Goal: Information Seeking & Learning: Understand process/instructions

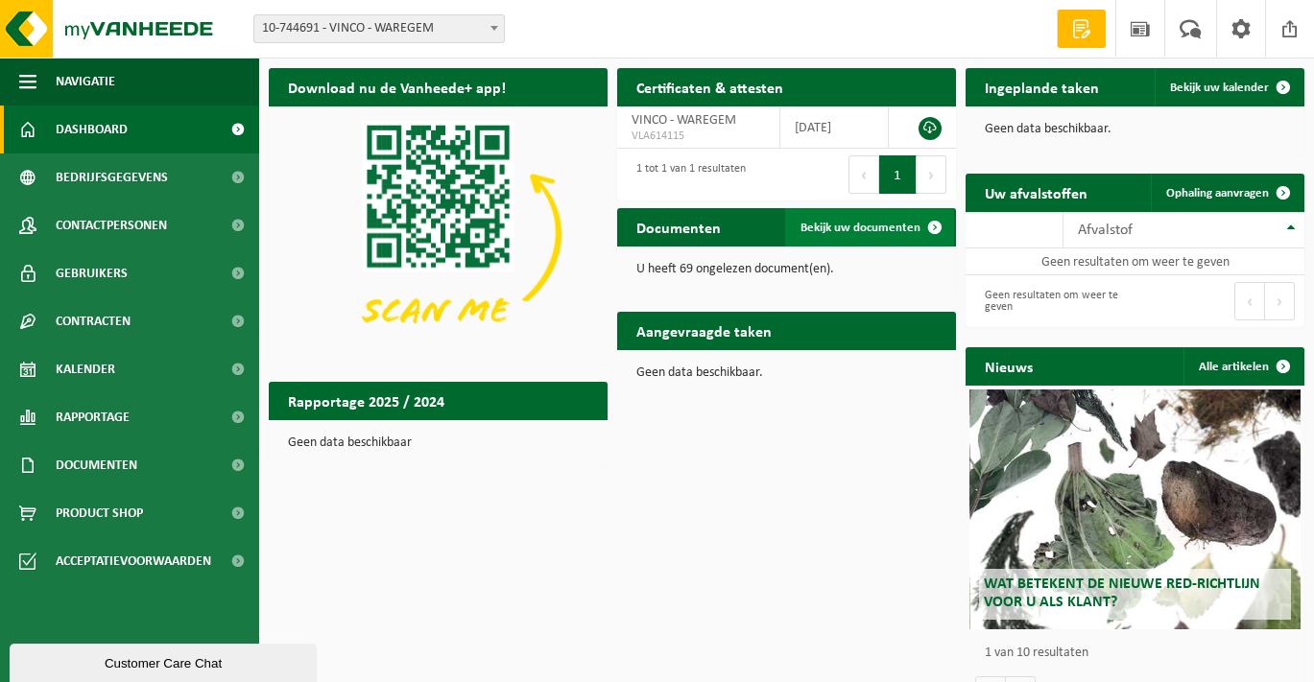
click at [873, 228] on span "Bekijk uw documenten" at bounding box center [861, 228] width 120 height 12
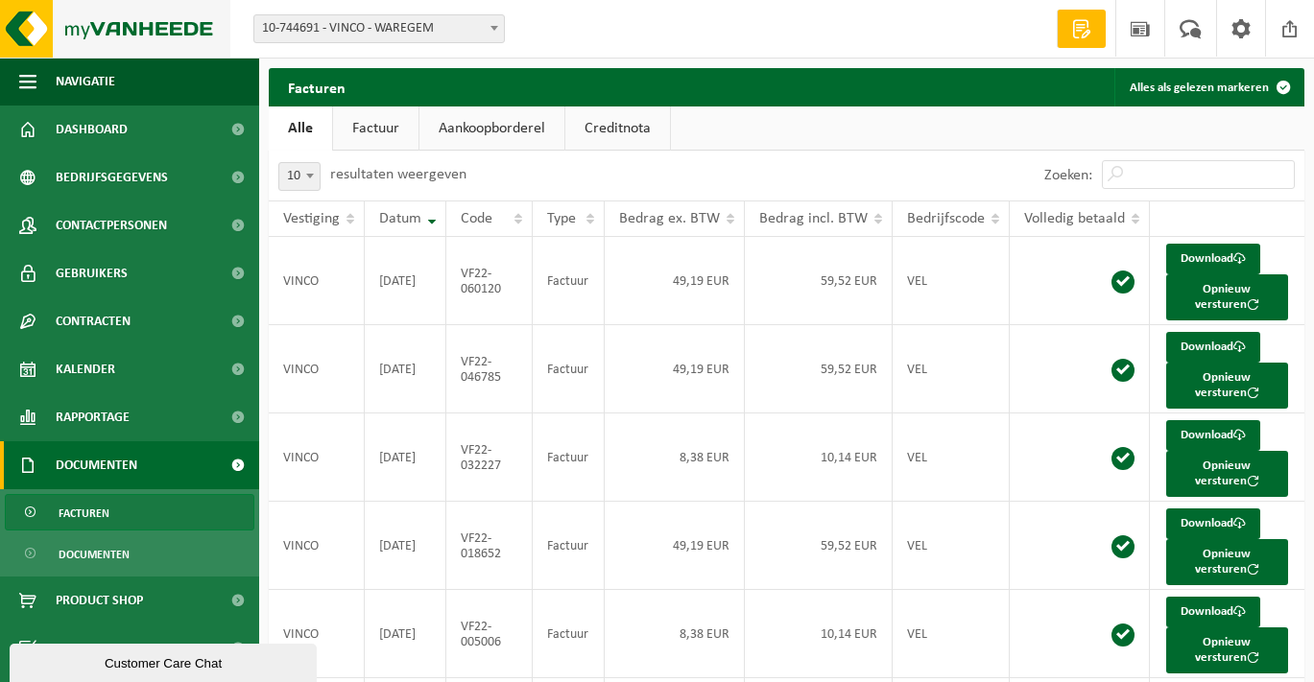
click at [92, 28] on img at bounding box center [115, 29] width 230 height 58
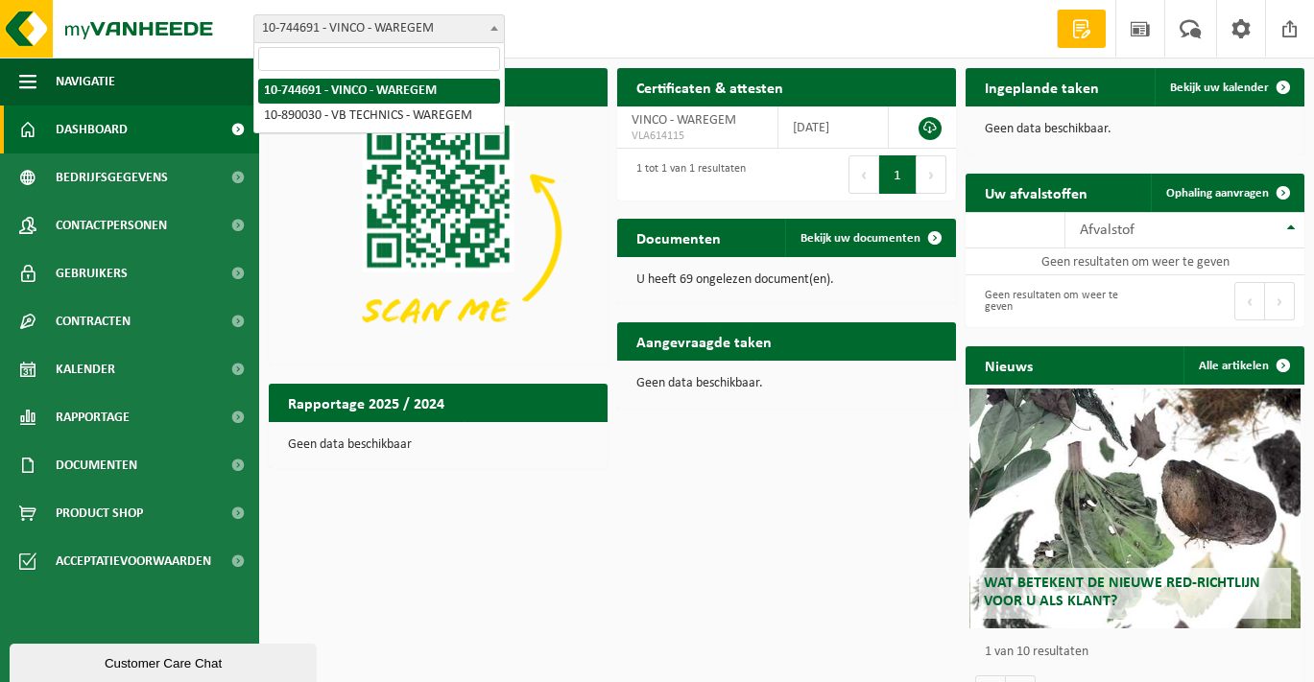
click at [498, 30] on span at bounding box center [494, 27] width 19 height 25
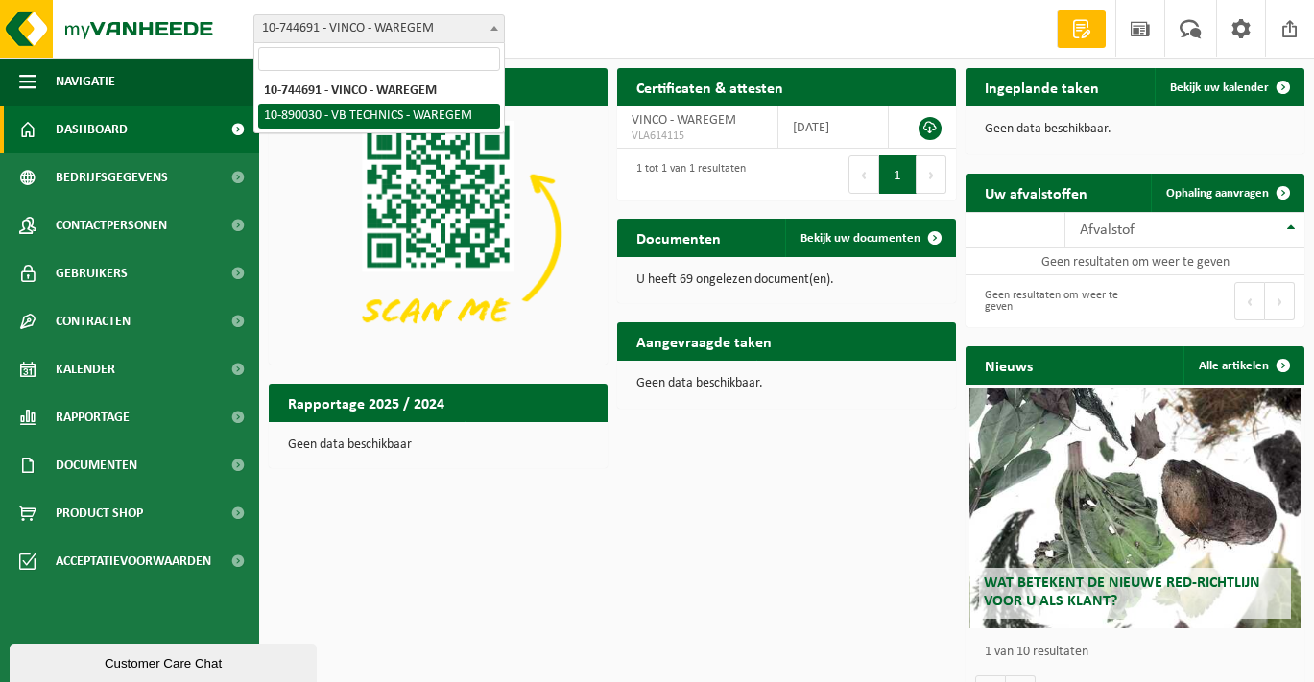
select select "114202"
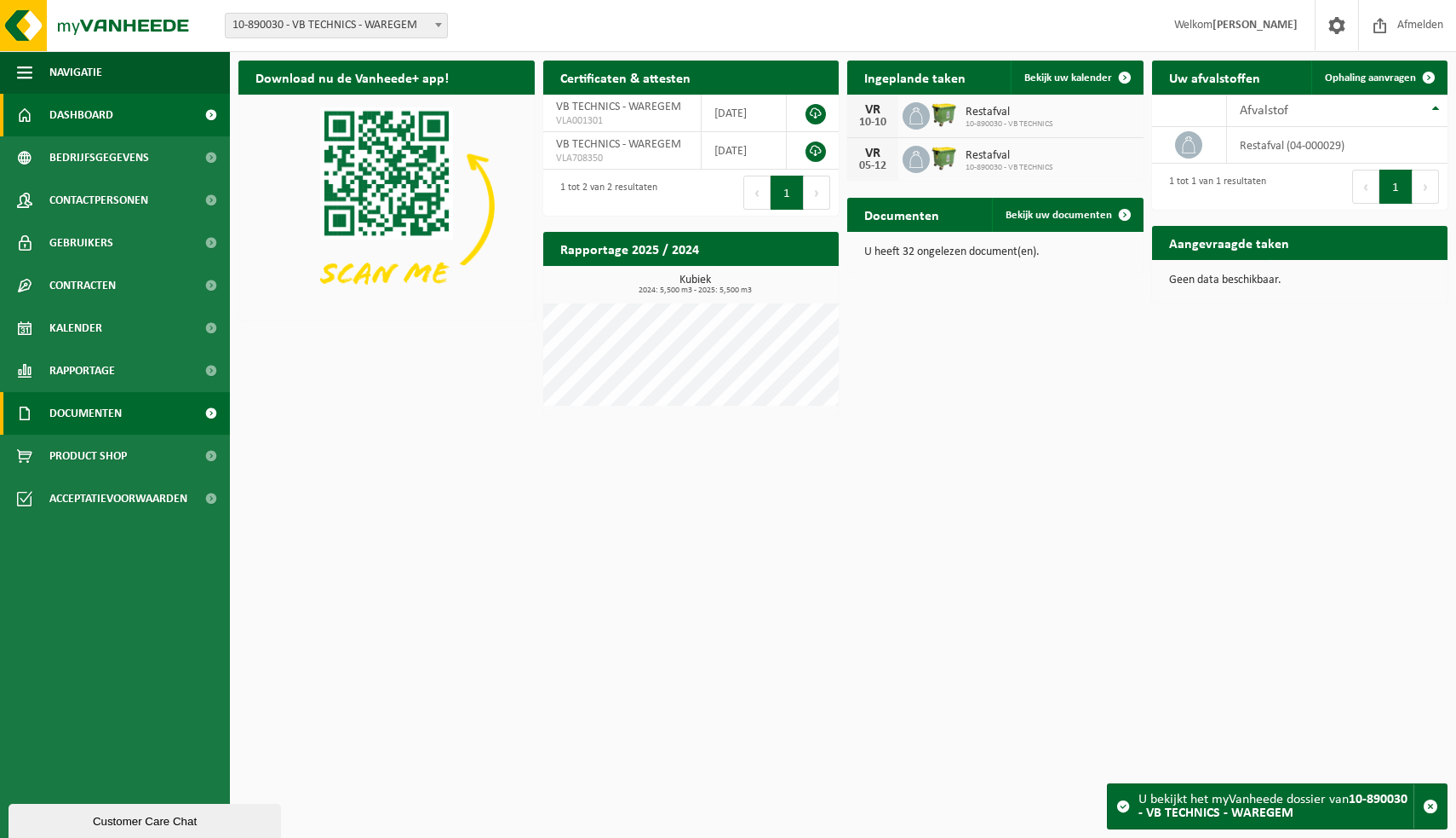
click at [149, 410] on link "Documenten" at bounding box center [114, 414] width 230 height 43
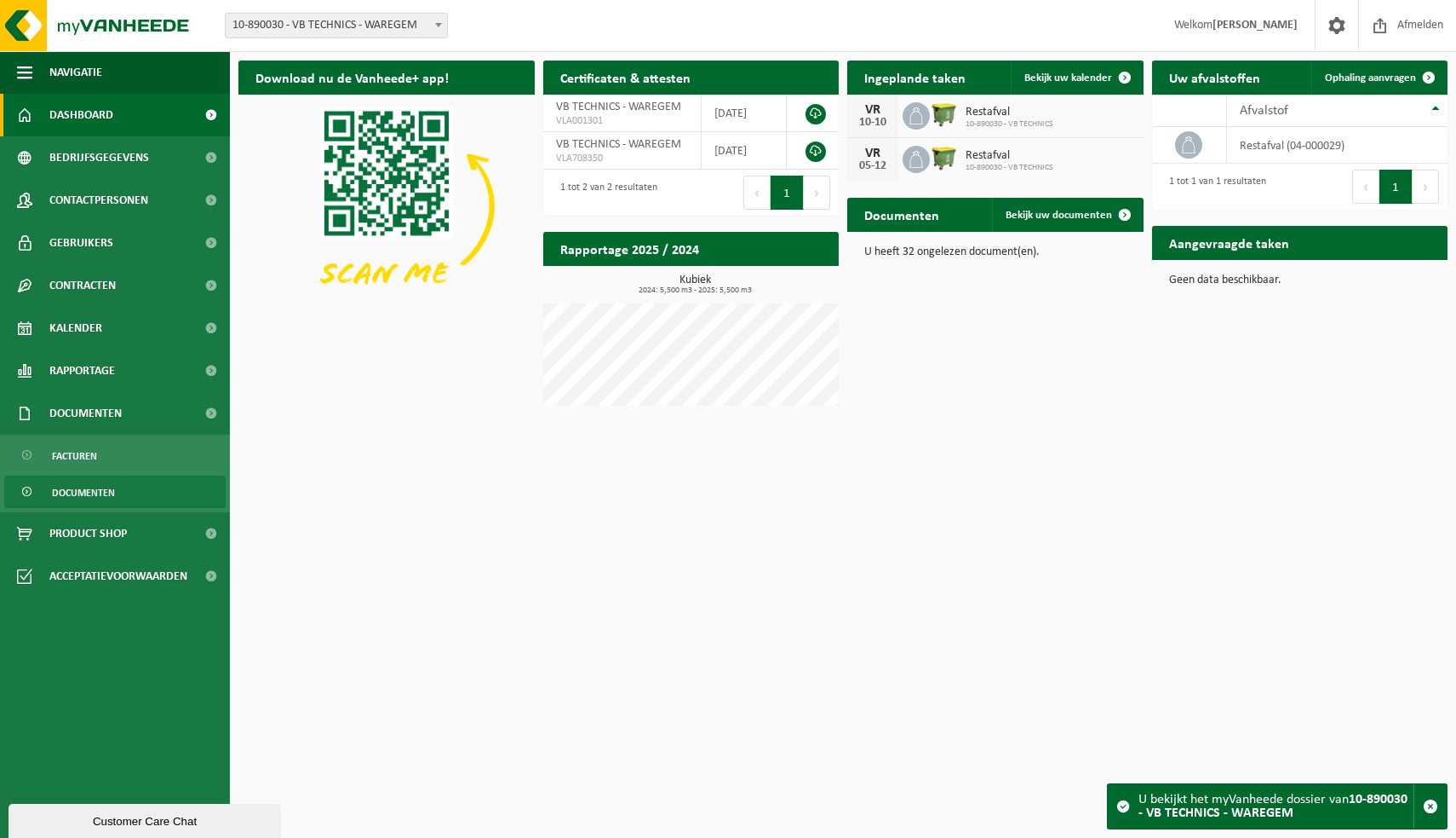
click at [114, 489] on span "Documenten" at bounding box center [83, 493] width 63 height 32
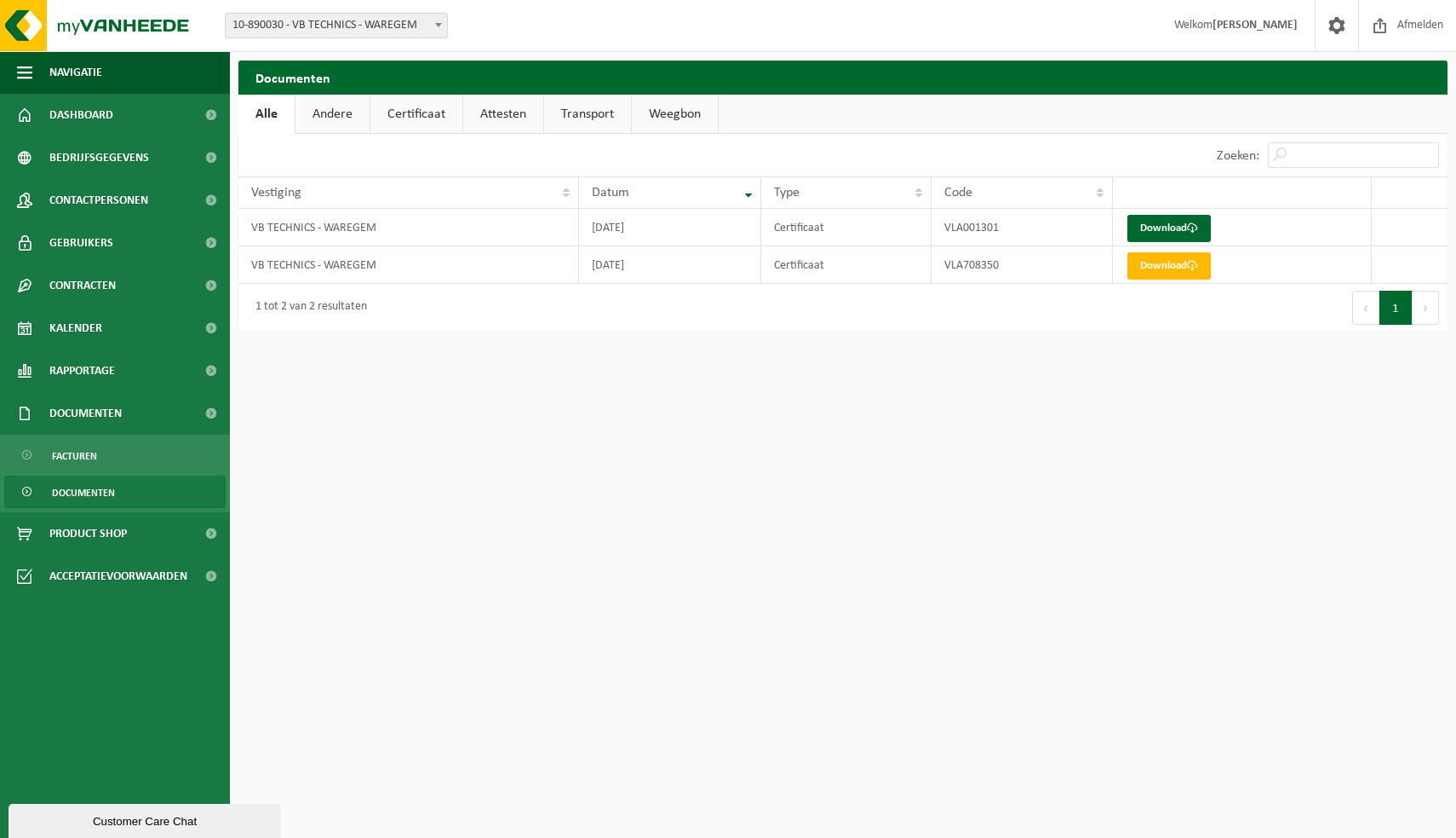
click at [683, 108] on link "Weegbon" at bounding box center [674, 115] width 86 height 39
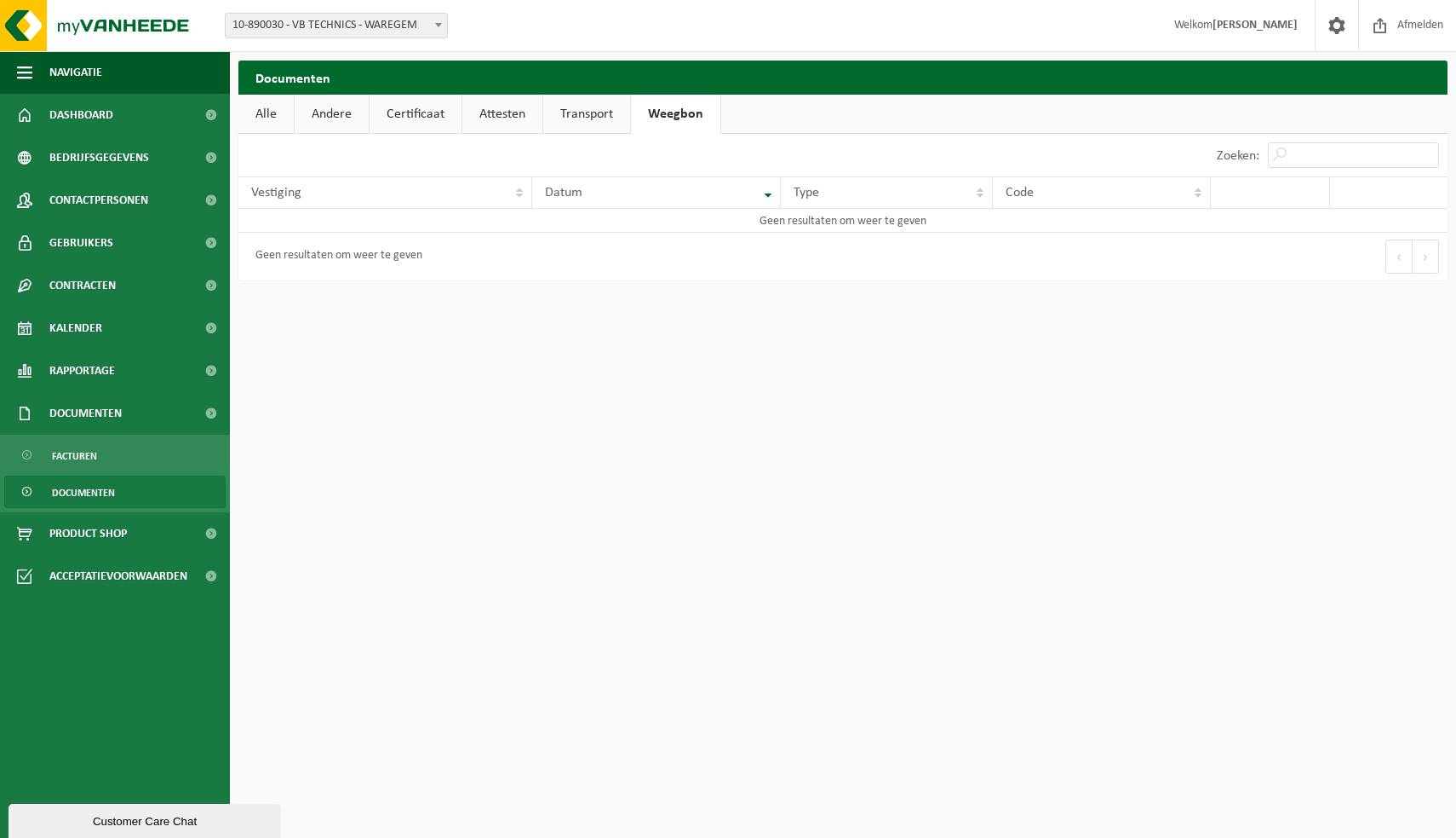
click at [607, 115] on link "Transport" at bounding box center [586, 115] width 87 height 39
click at [479, 115] on link "Attesten" at bounding box center [502, 115] width 80 height 39
click at [437, 115] on link "Certificaat" at bounding box center [416, 115] width 92 height 39
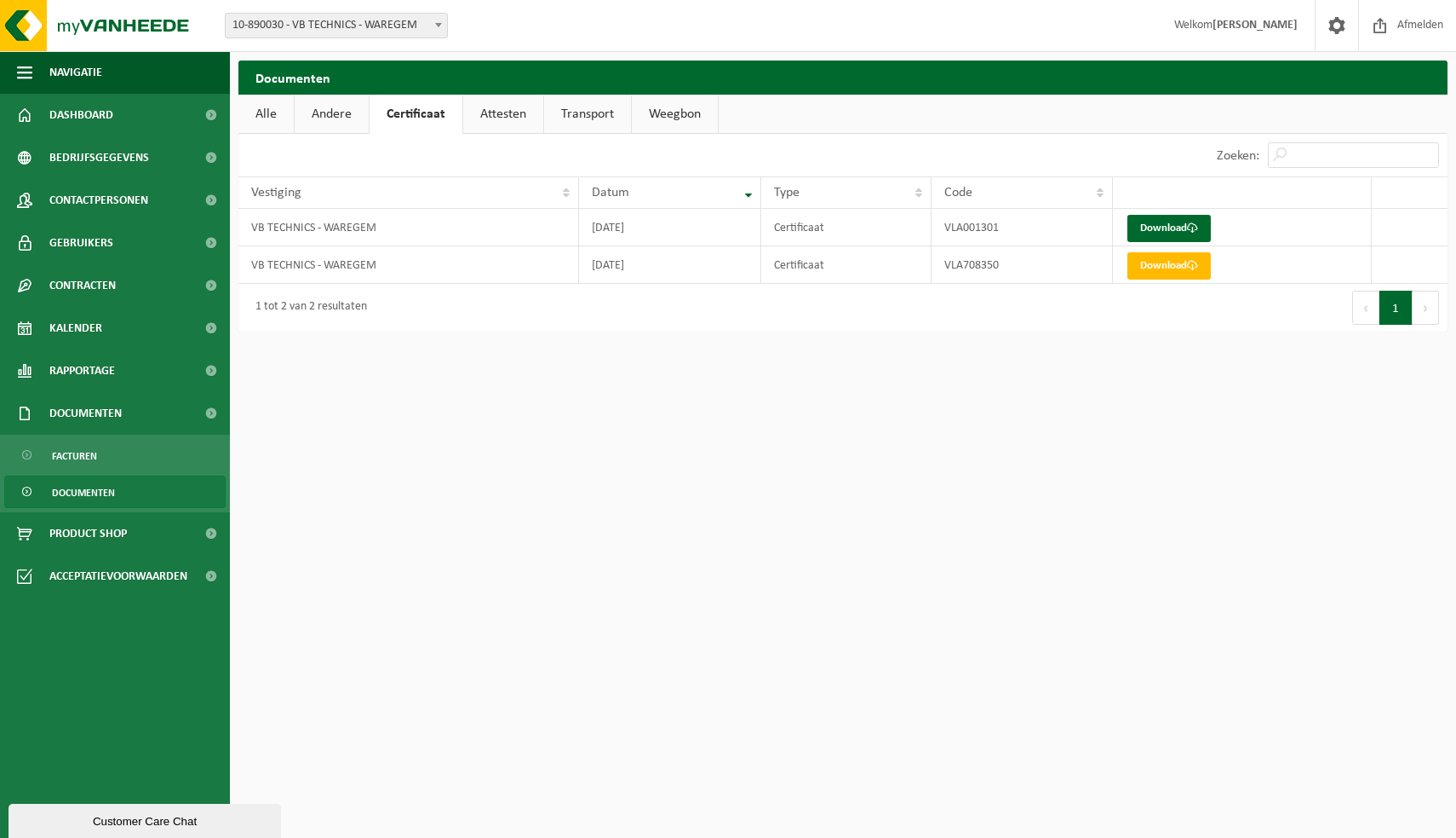
click at [304, 114] on link "Andere" at bounding box center [332, 115] width 75 height 39
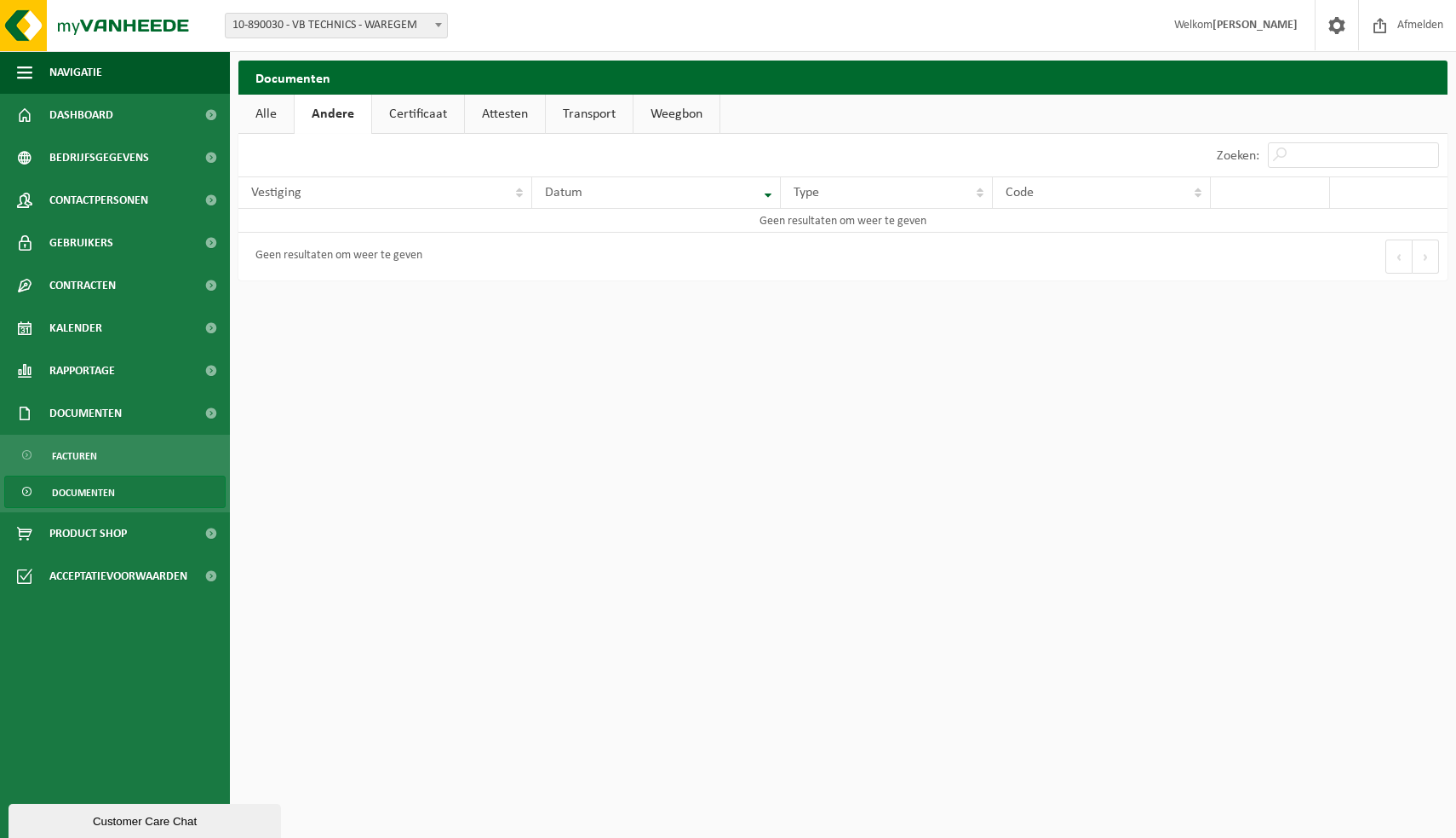
click at [267, 112] on link "Alle" at bounding box center [266, 115] width 55 height 39
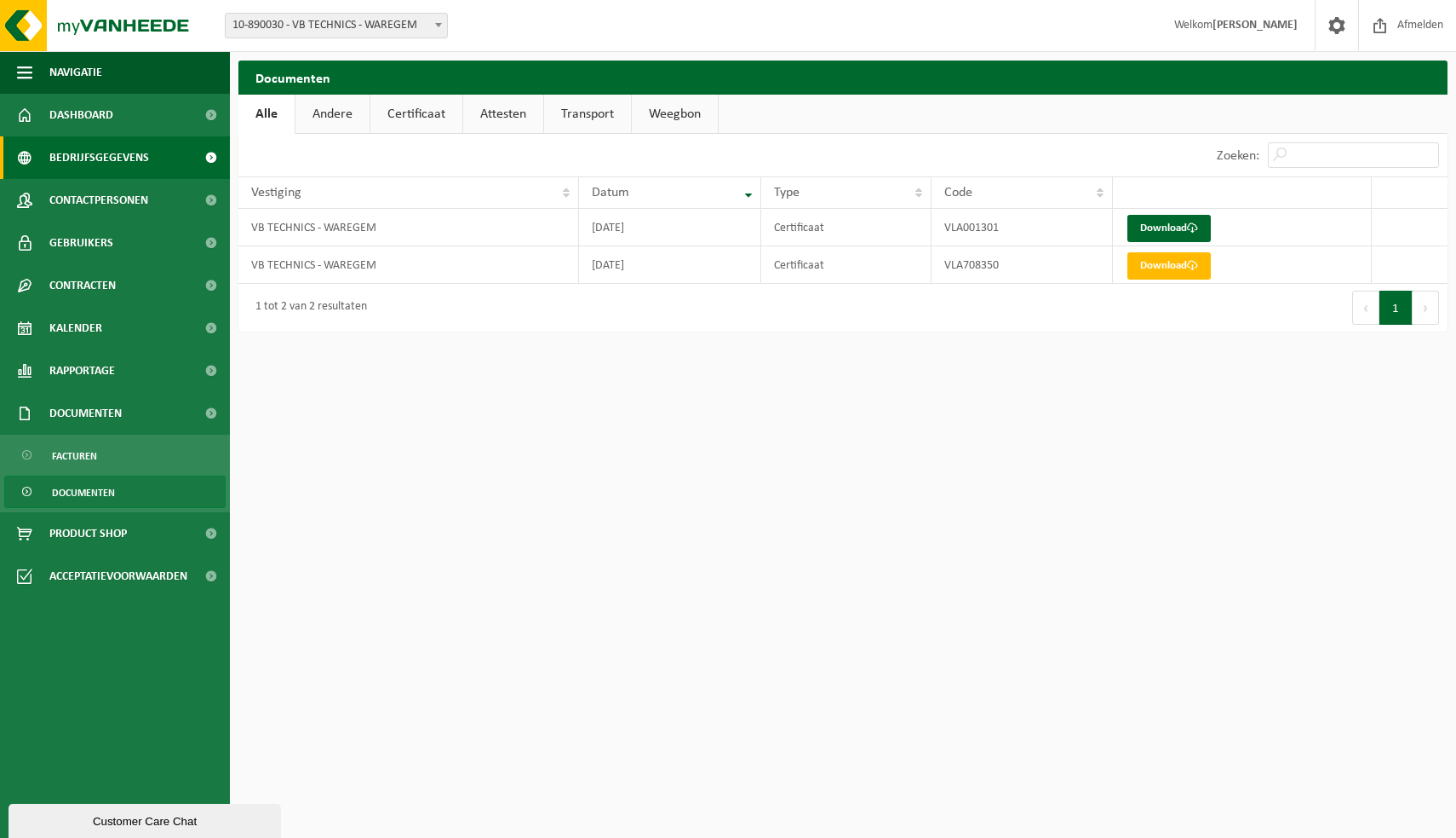
click at [169, 162] on link "Bedrijfsgegevens" at bounding box center [114, 158] width 230 height 43
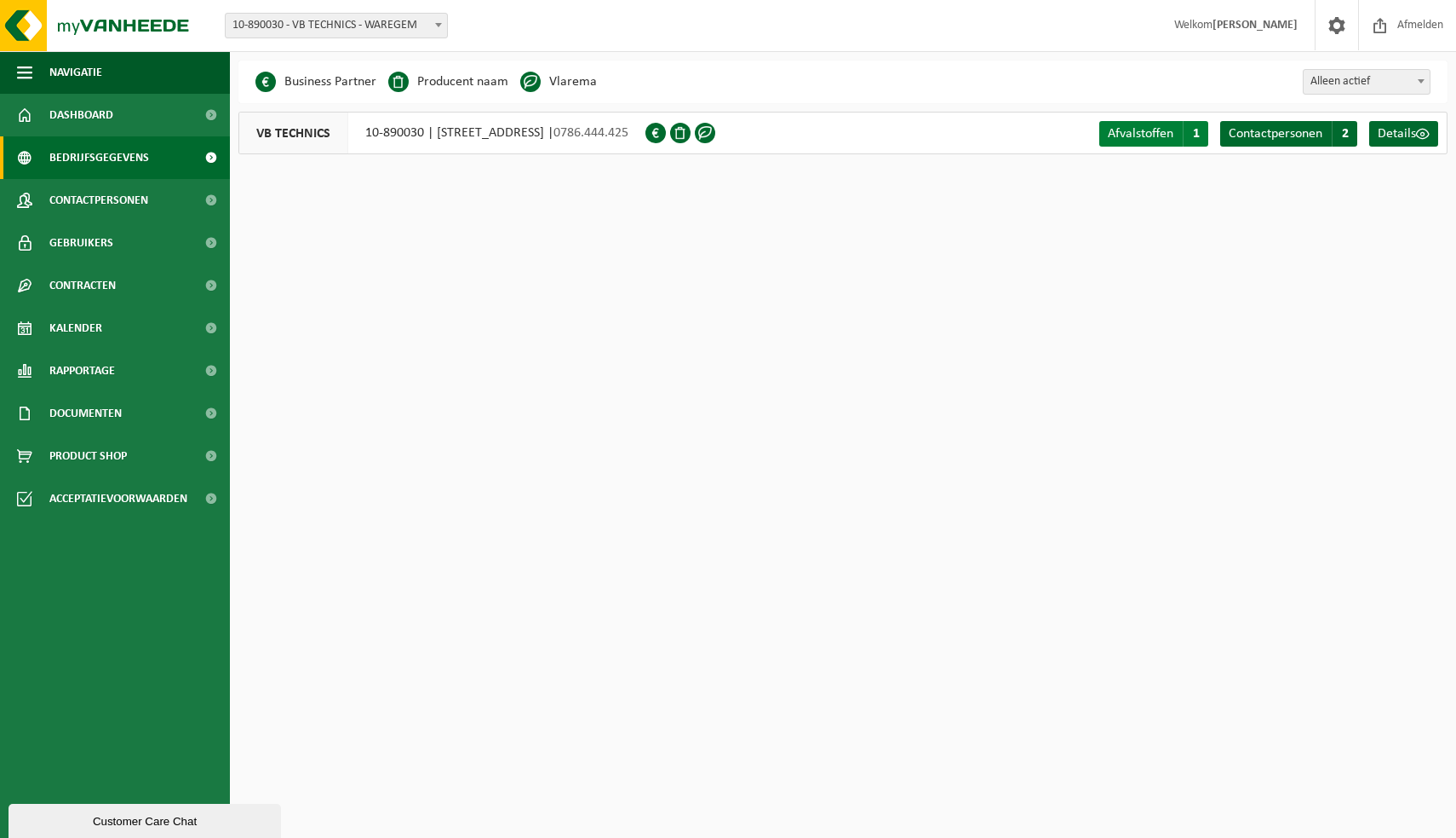
click at [1150, 137] on span "Afvalstoffen" at bounding box center [1141, 133] width 66 height 13
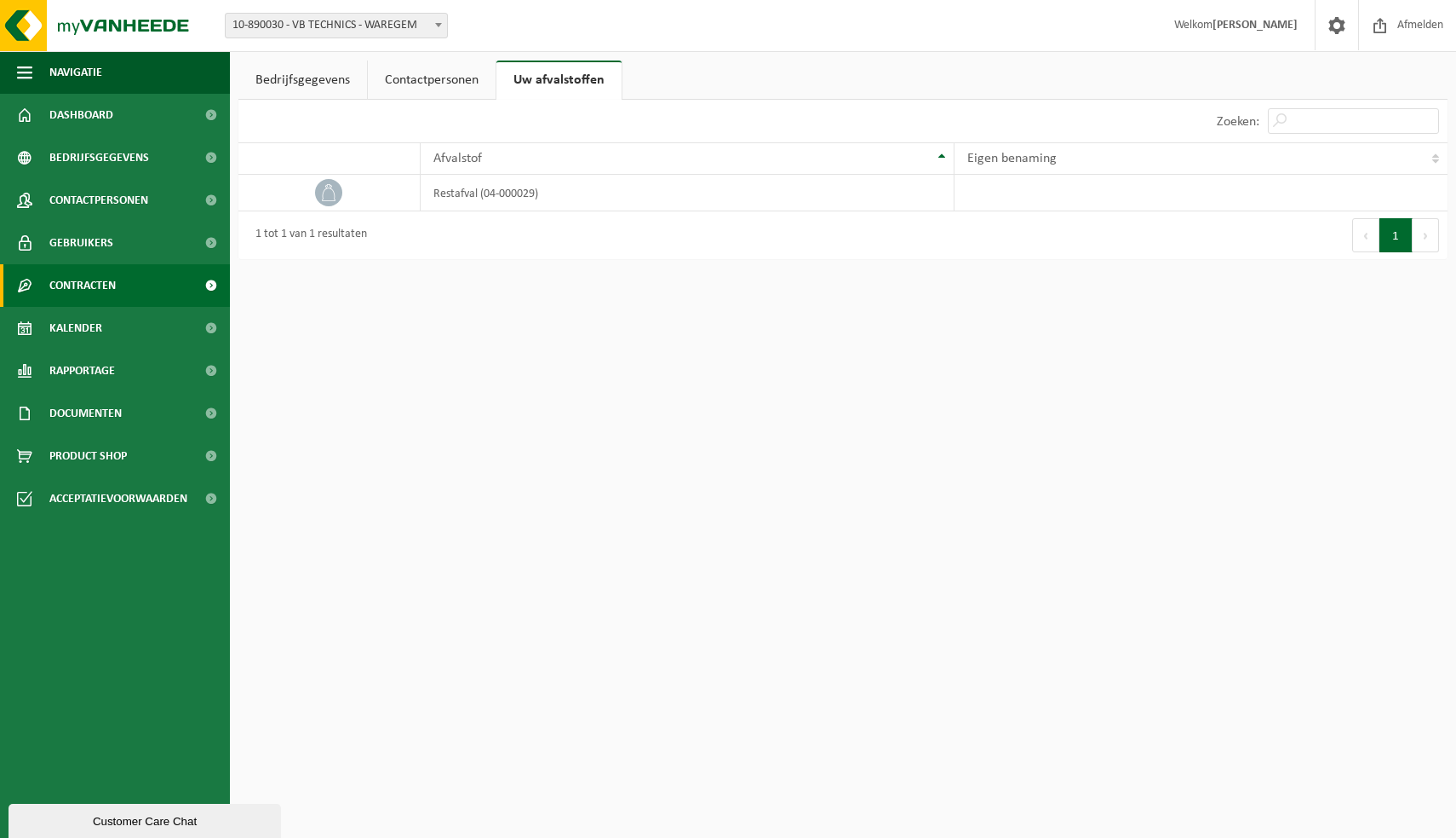
click at [101, 283] on span "Contracten" at bounding box center [83, 286] width 67 height 43
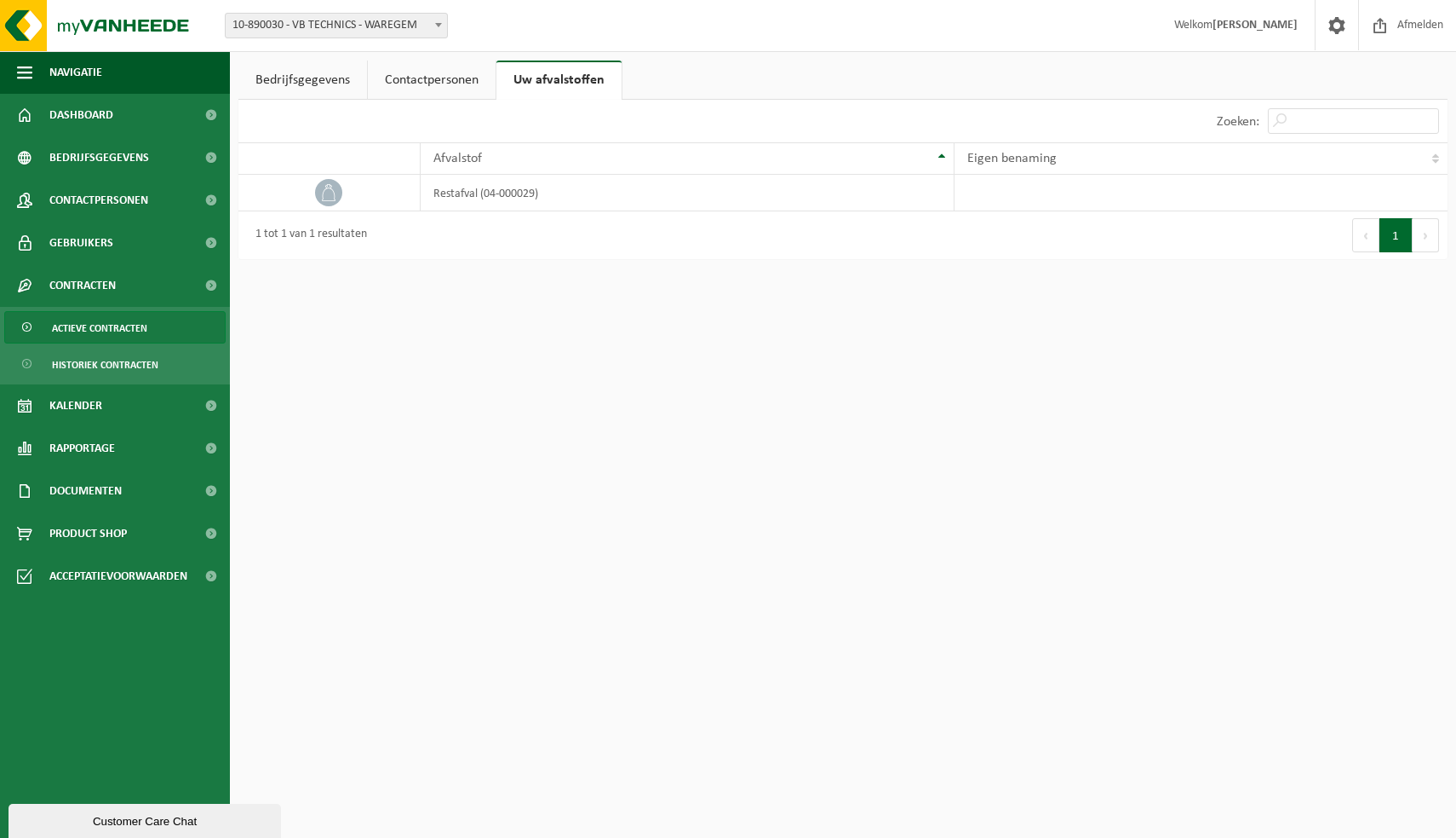
click at [101, 328] on span "Actieve contracten" at bounding box center [100, 328] width 96 height 32
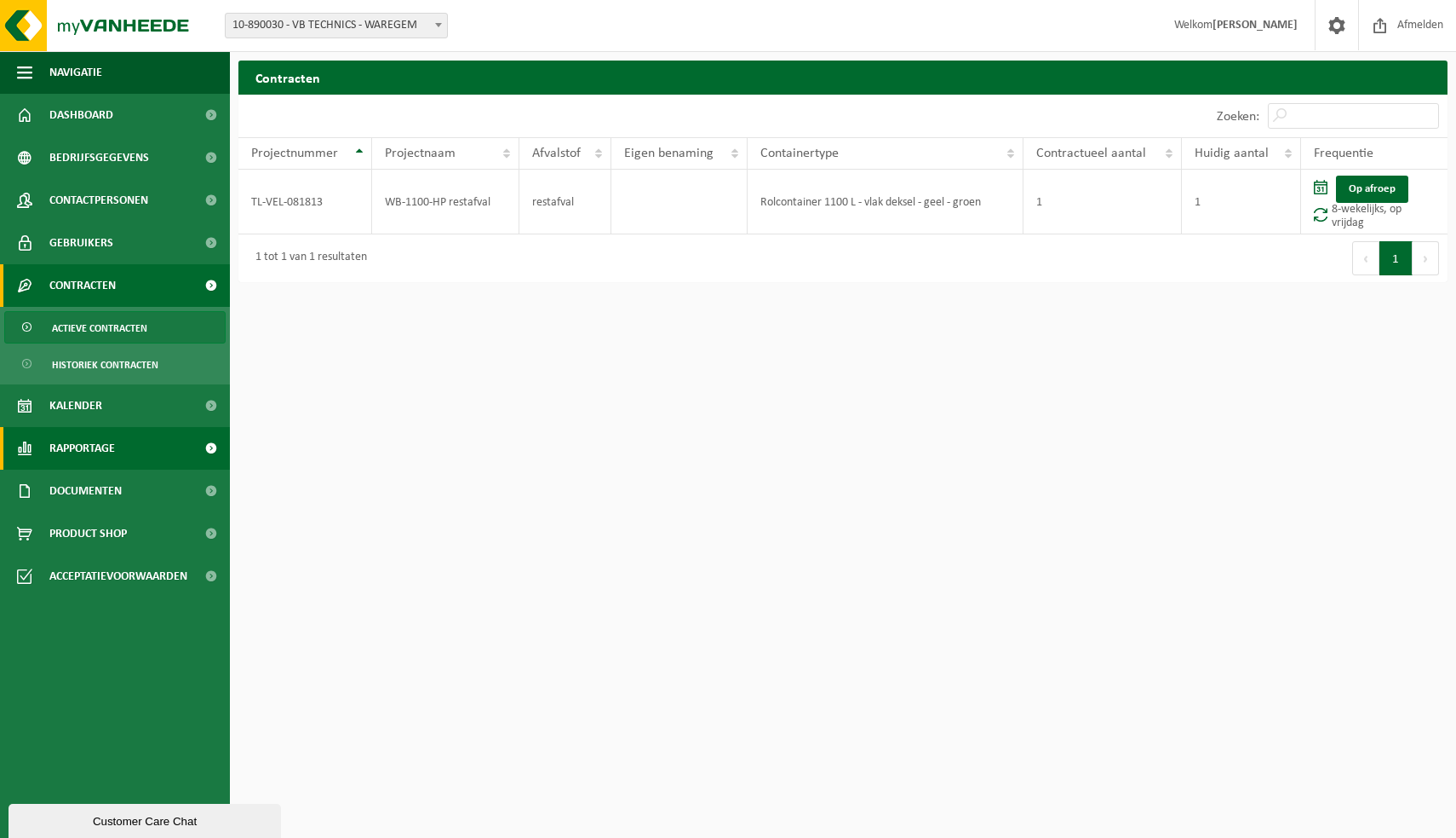
click at [109, 442] on span "Rapportage" at bounding box center [83, 448] width 66 height 43
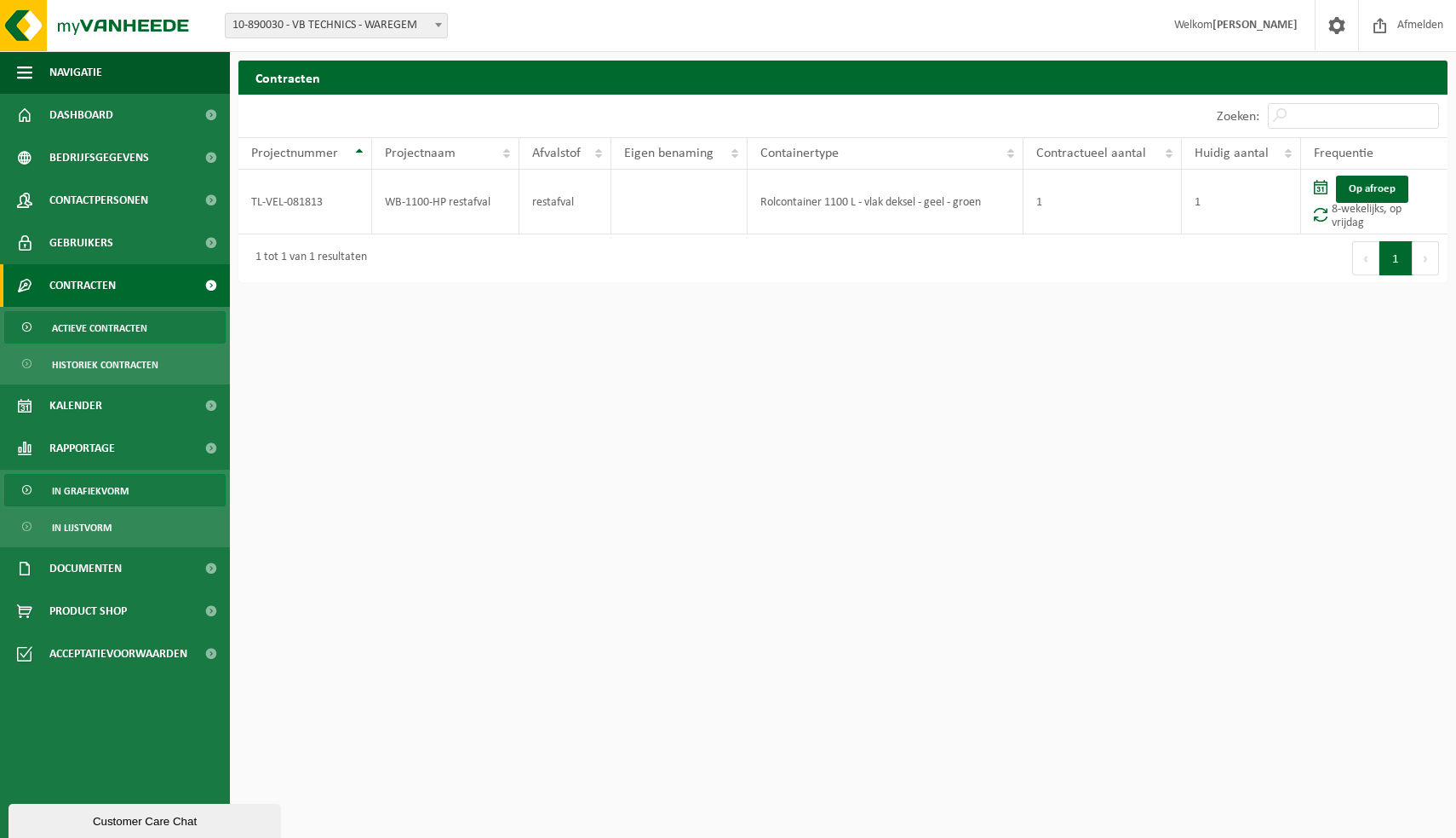
scroll to position [0, 1]
click at [100, 492] on span "In grafiekvorm" at bounding box center [91, 491] width 76 height 32
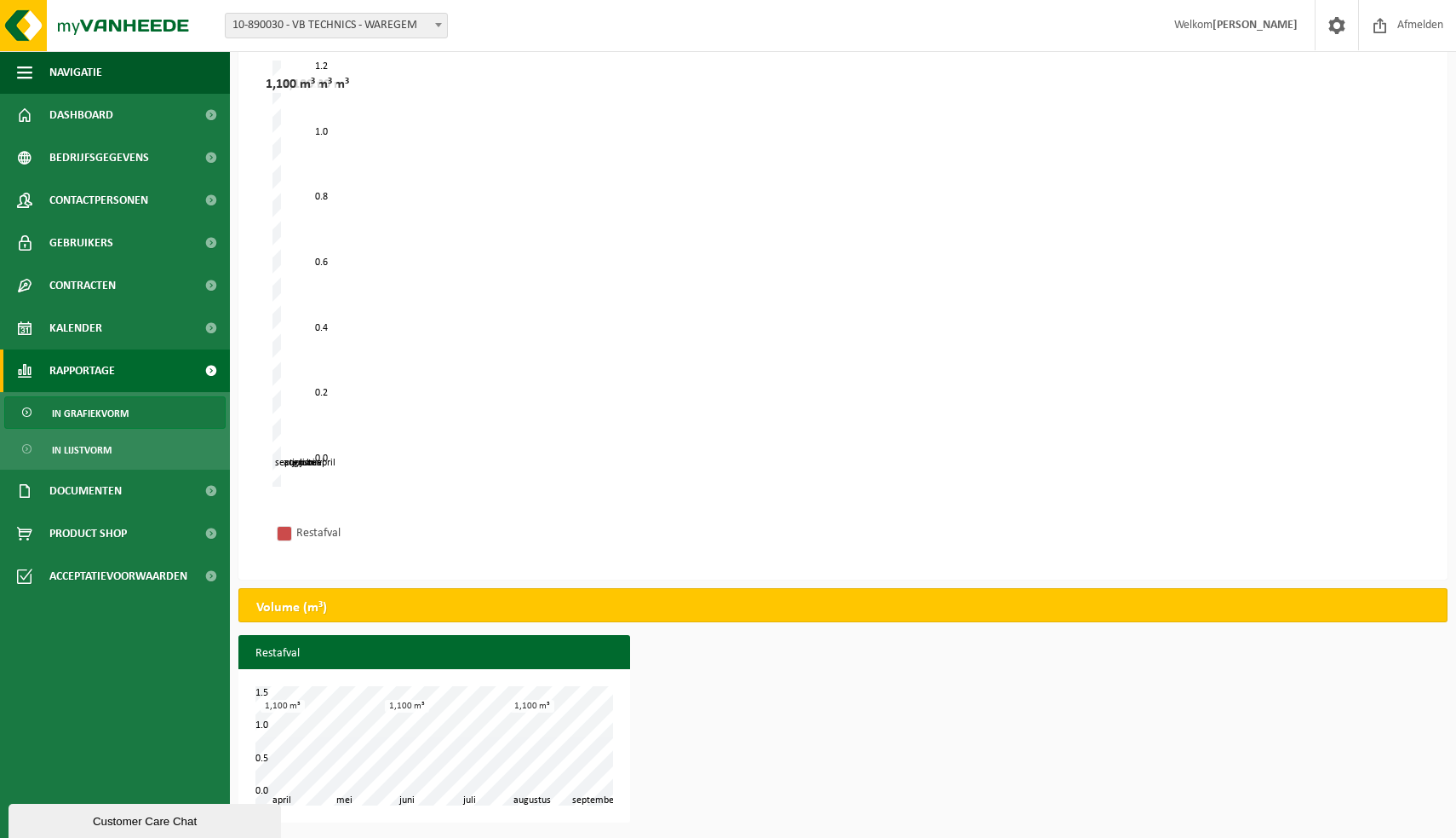
scroll to position [123, 0]
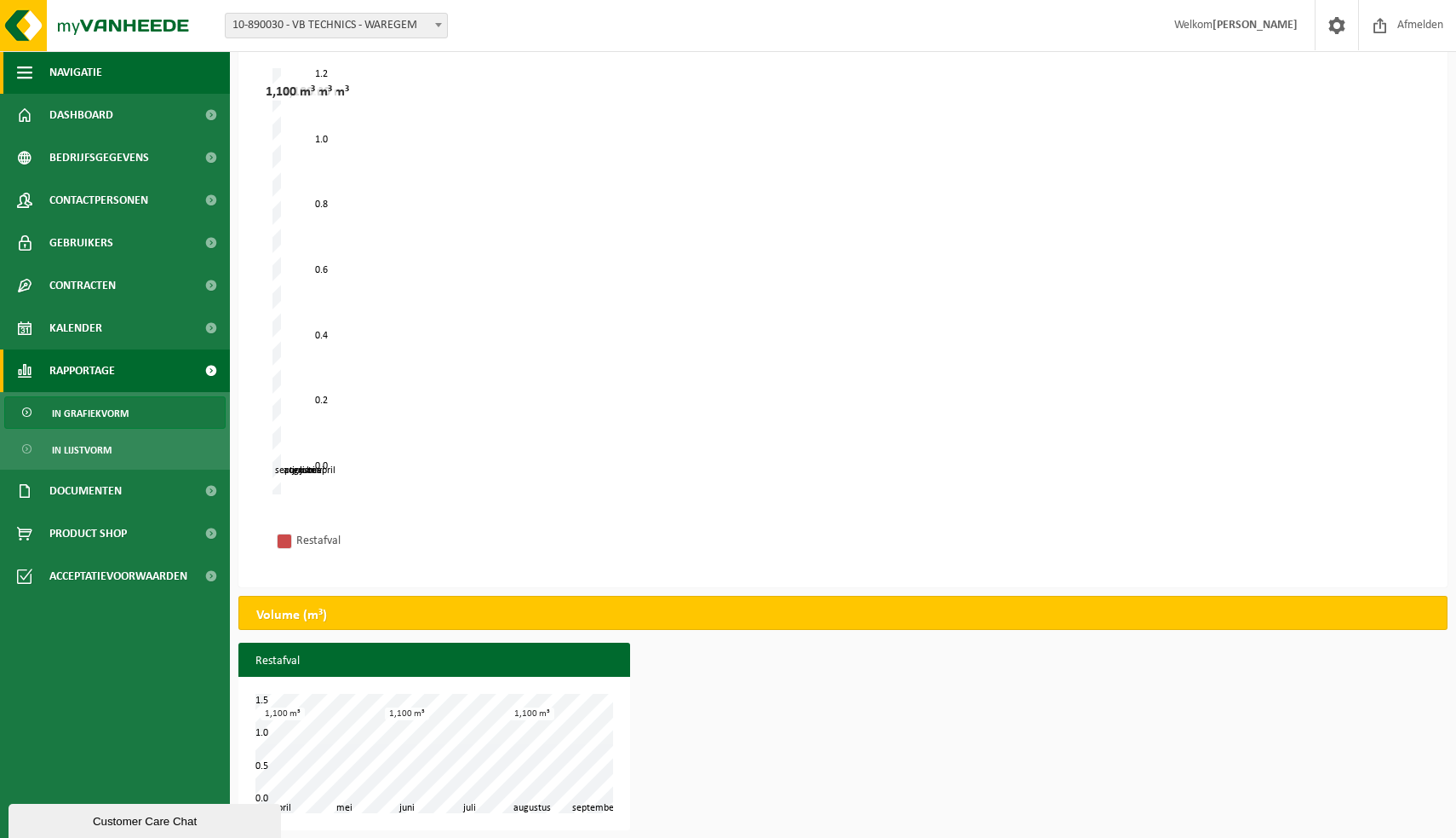
click at [96, 68] on span "Navigatie" at bounding box center [76, 73] width 53 height 43
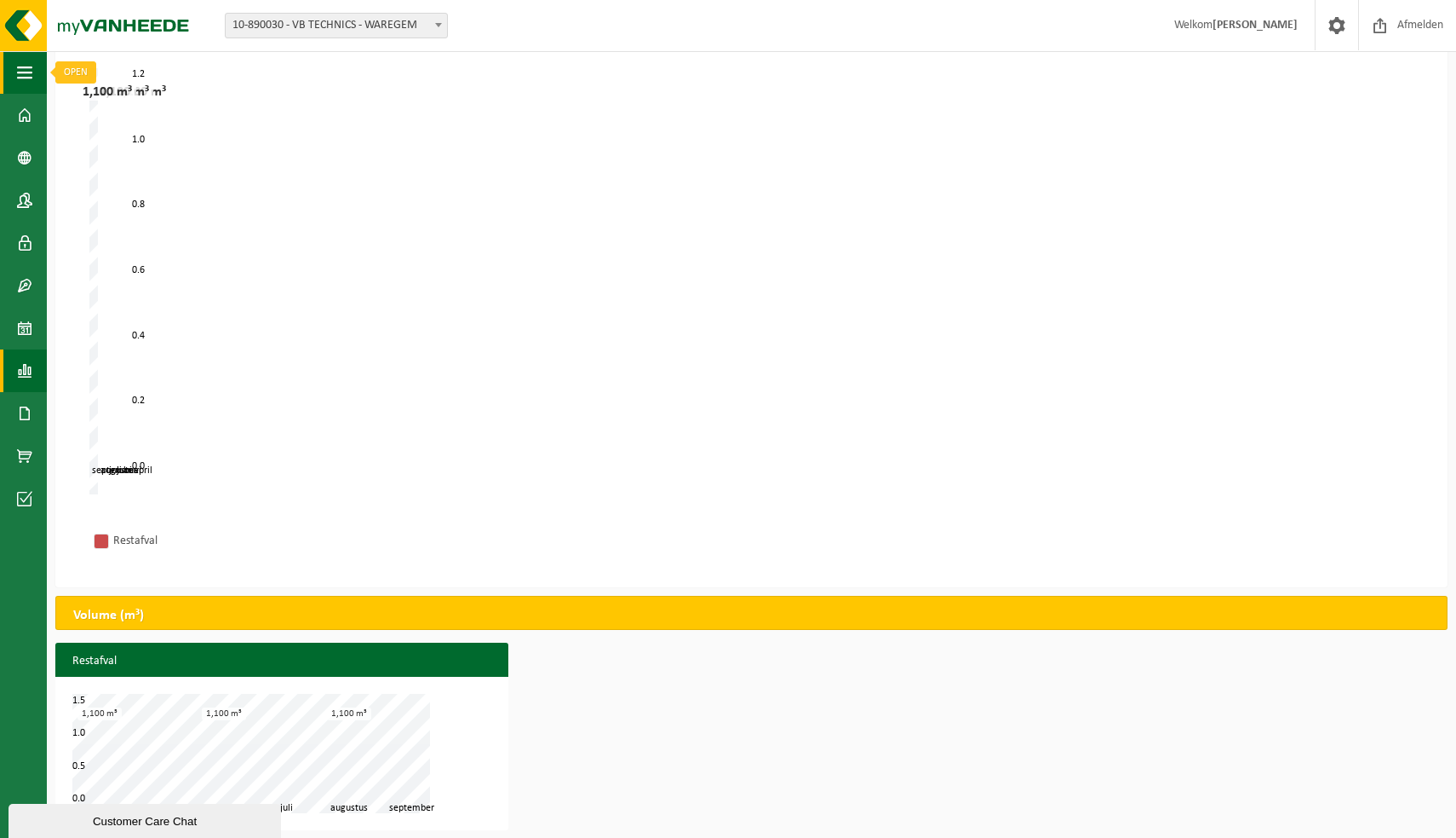
click at [32, 71] on span "button" at bounding box center [24, 73] width 15 height 43
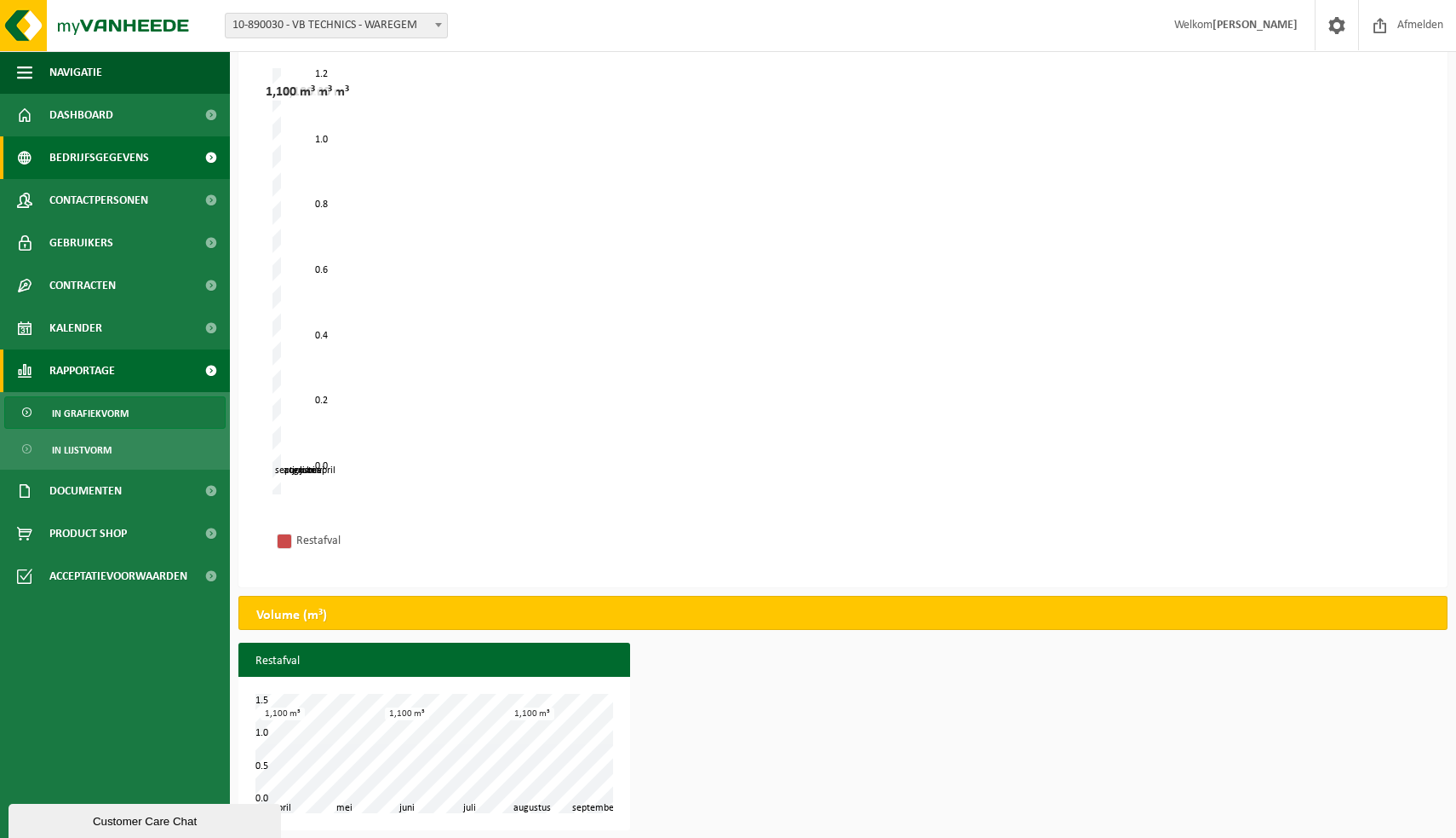
click at [192, 160] on link "Bedrijfsgegevens" at bounding box center [114, 158] width 230 height 43
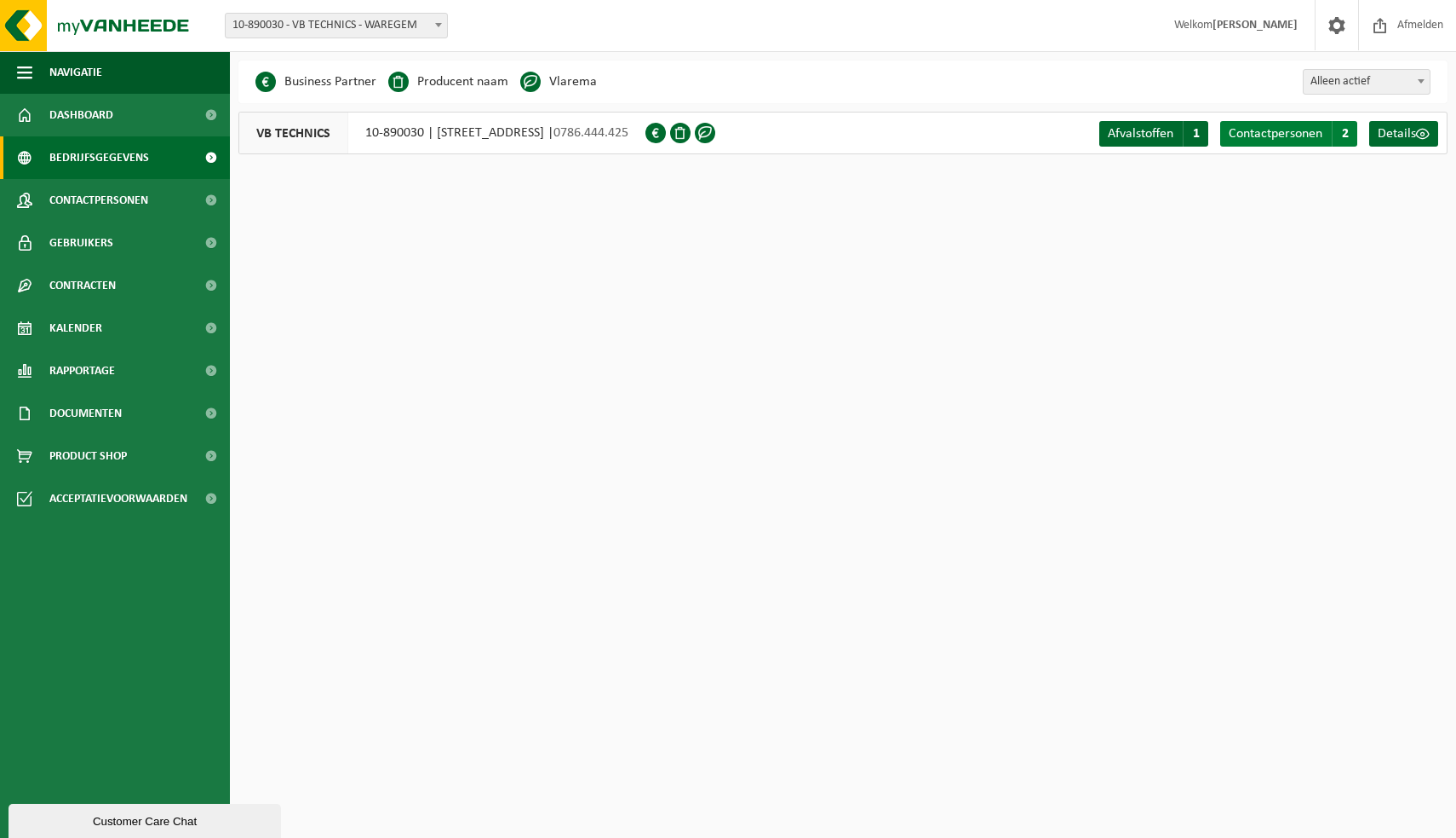
click at [1308, 138] on span "Contactpersonen" at bounding box center [1276, 133] width 94 height 13
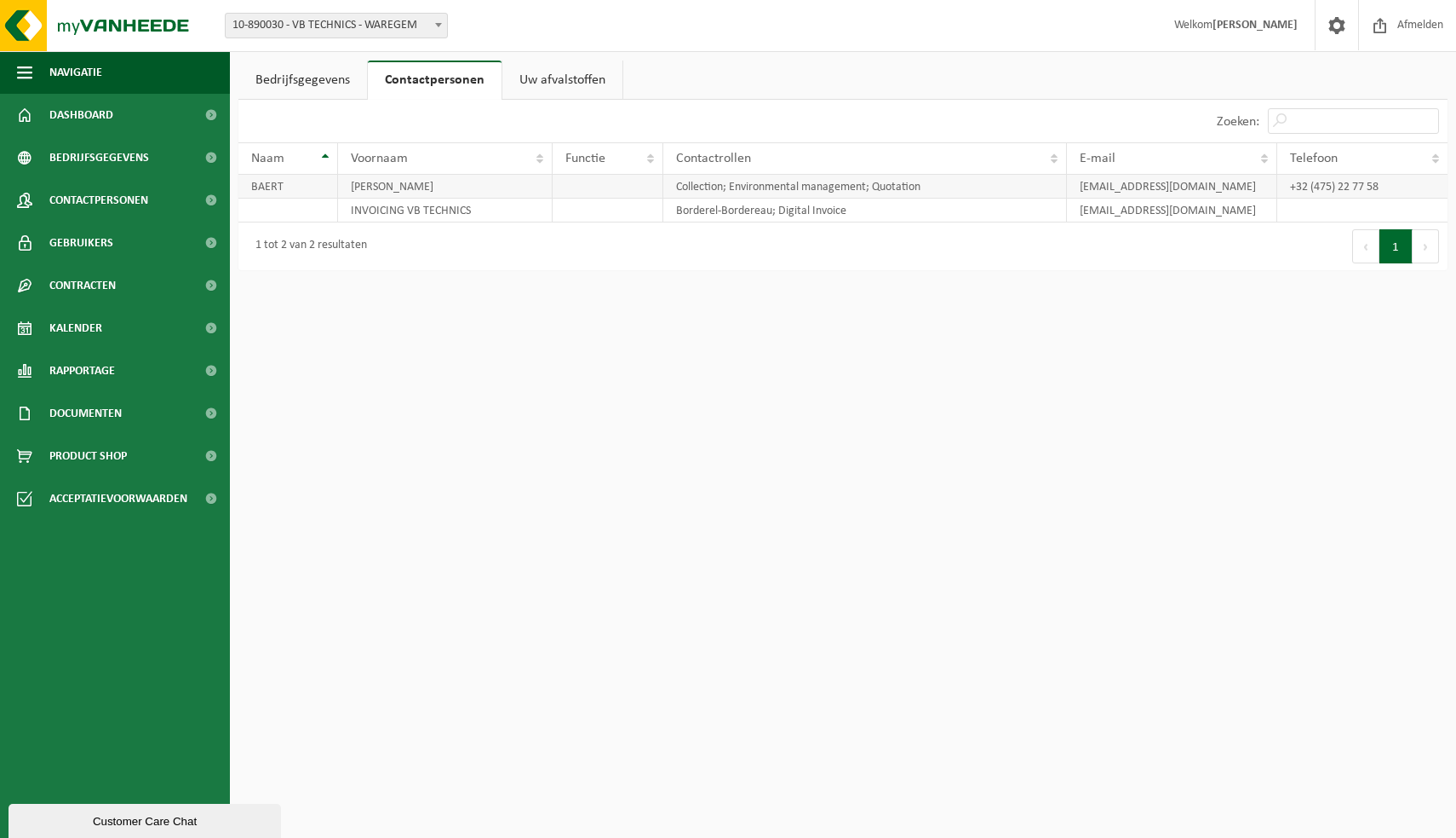
click at [1152, 186] on td "[EMAIL_ADDRESS][DOMAIN_NAME]" at bounding box center [1172, 186] width 210 height 24
click at [575, 77] on link "Uw afvalstoffen" at bounding box center [562, 80] width 120 height 39
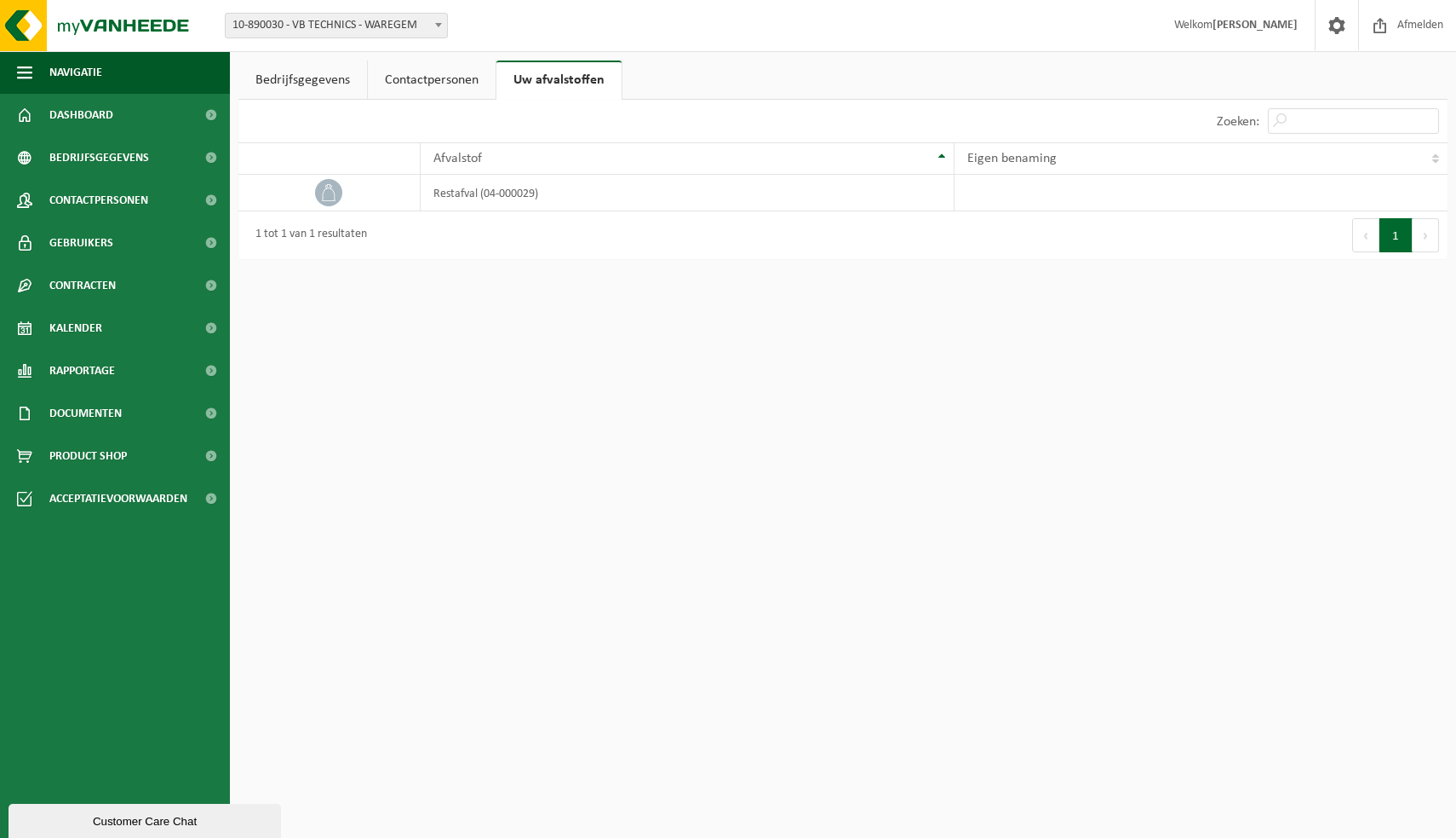
click at [329, 81] on link "Bedrijfsgegevens" at bounding box center [303, 80] width 129 height 39
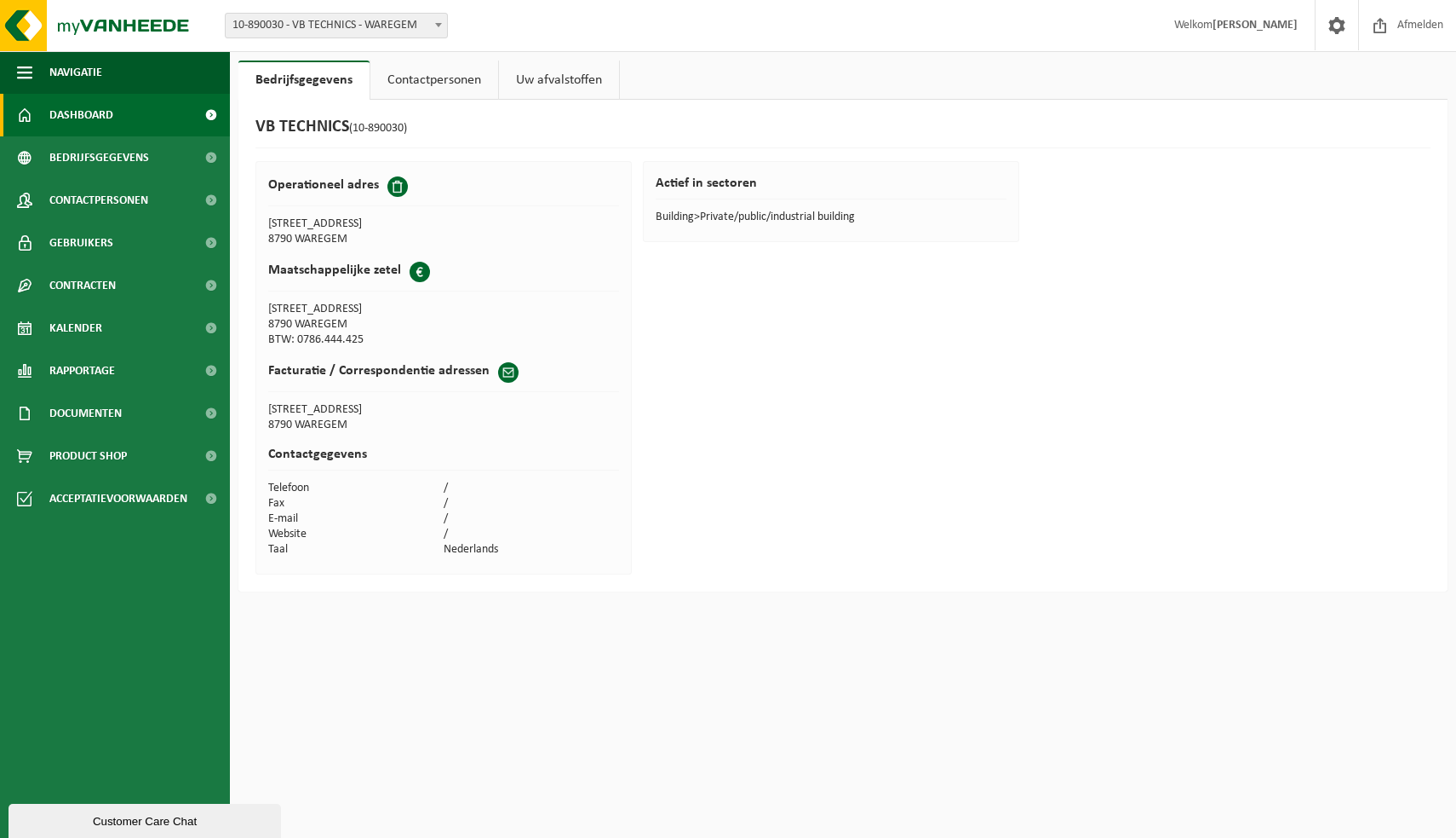
click at [197, 115] on span at bounding box center [210, 115] width 38 height 43
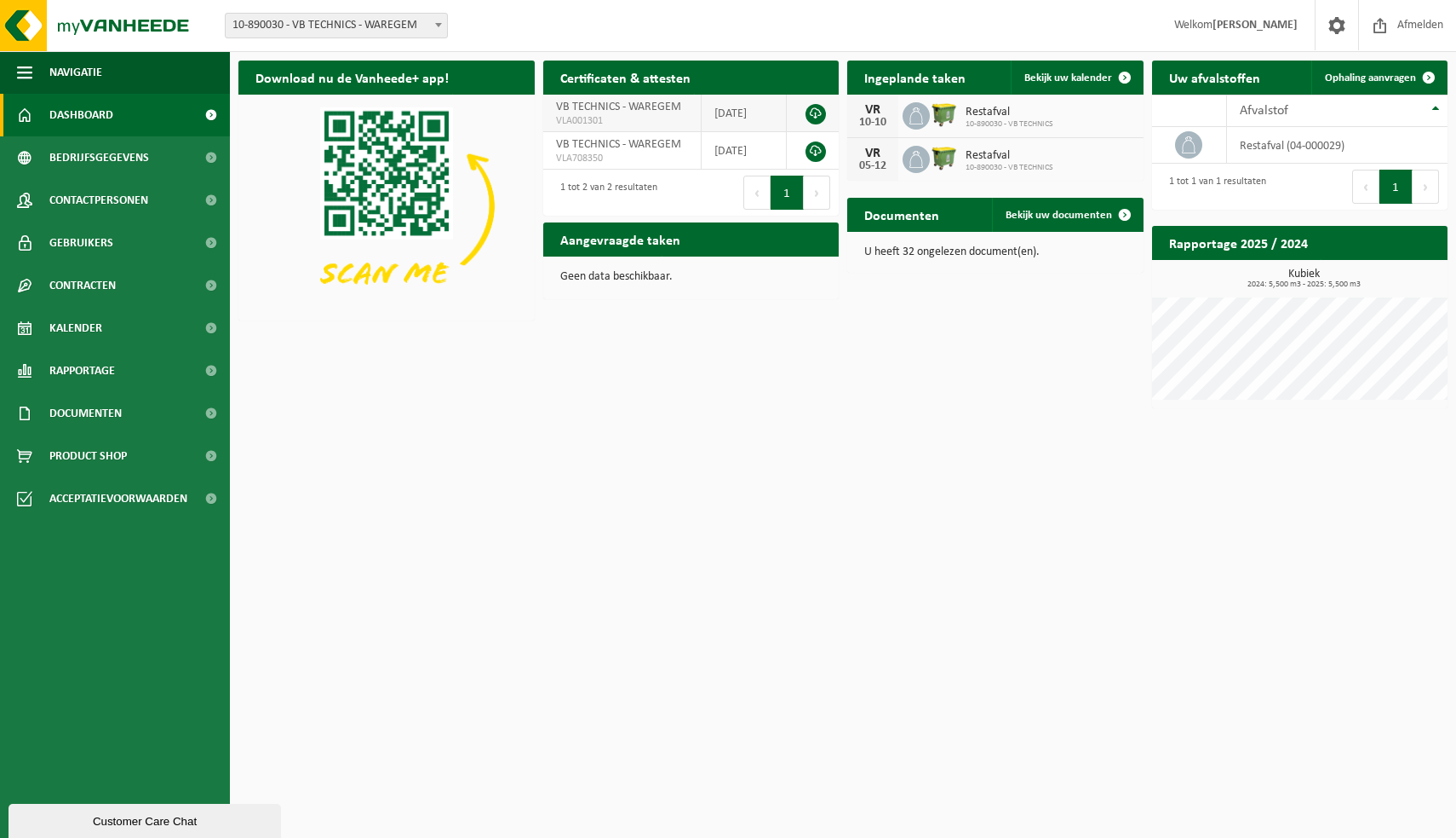
click at [814, 112] on link at bounding box center [815, 114] width 20 height 20
click at [1342, 23] on span at bounding box center [1337, 25] width 26 height 51
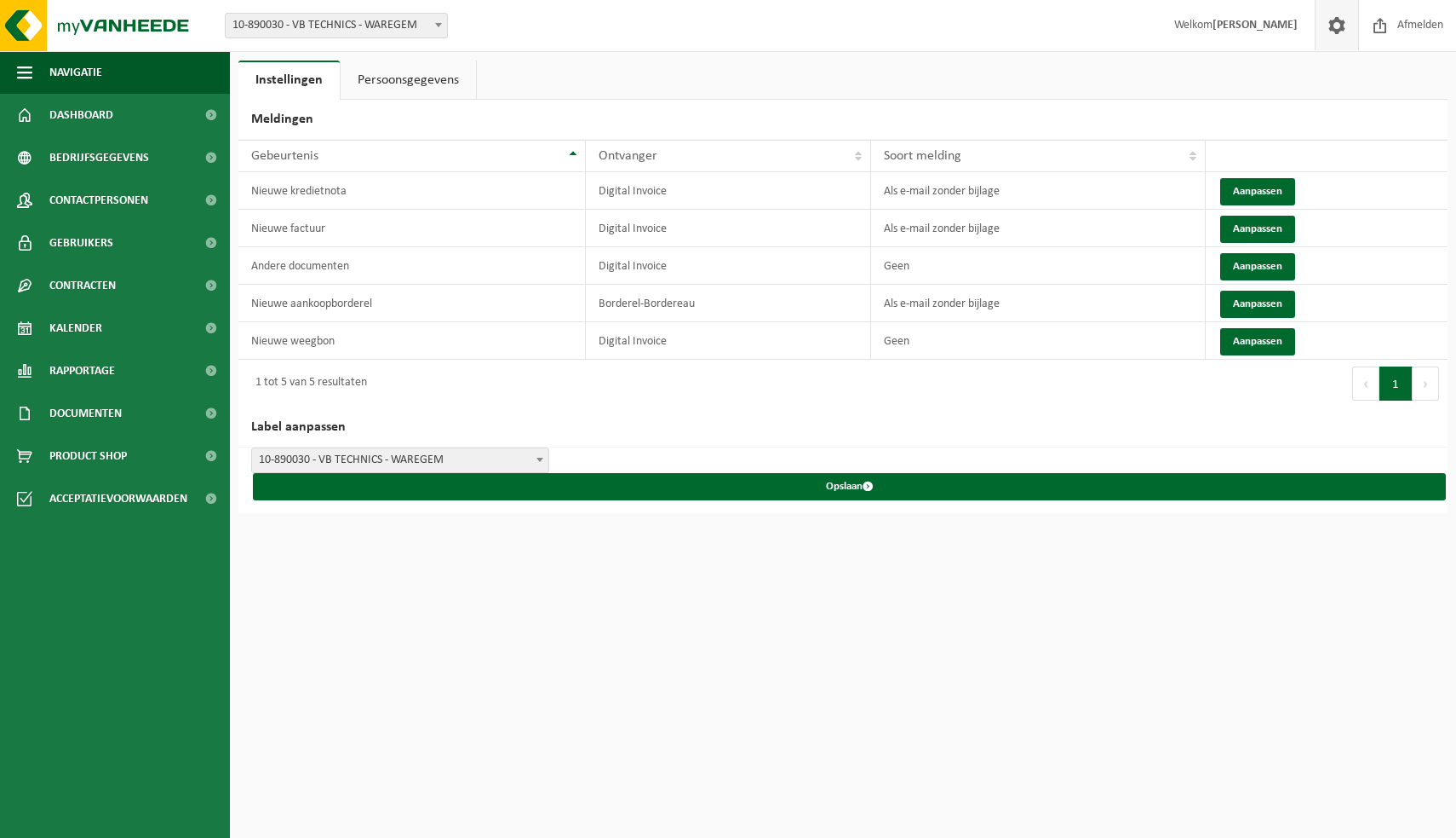
click at [388, 78] on link "Persoonsgegevens" at bounding box center [408, 80] width 136 height 39
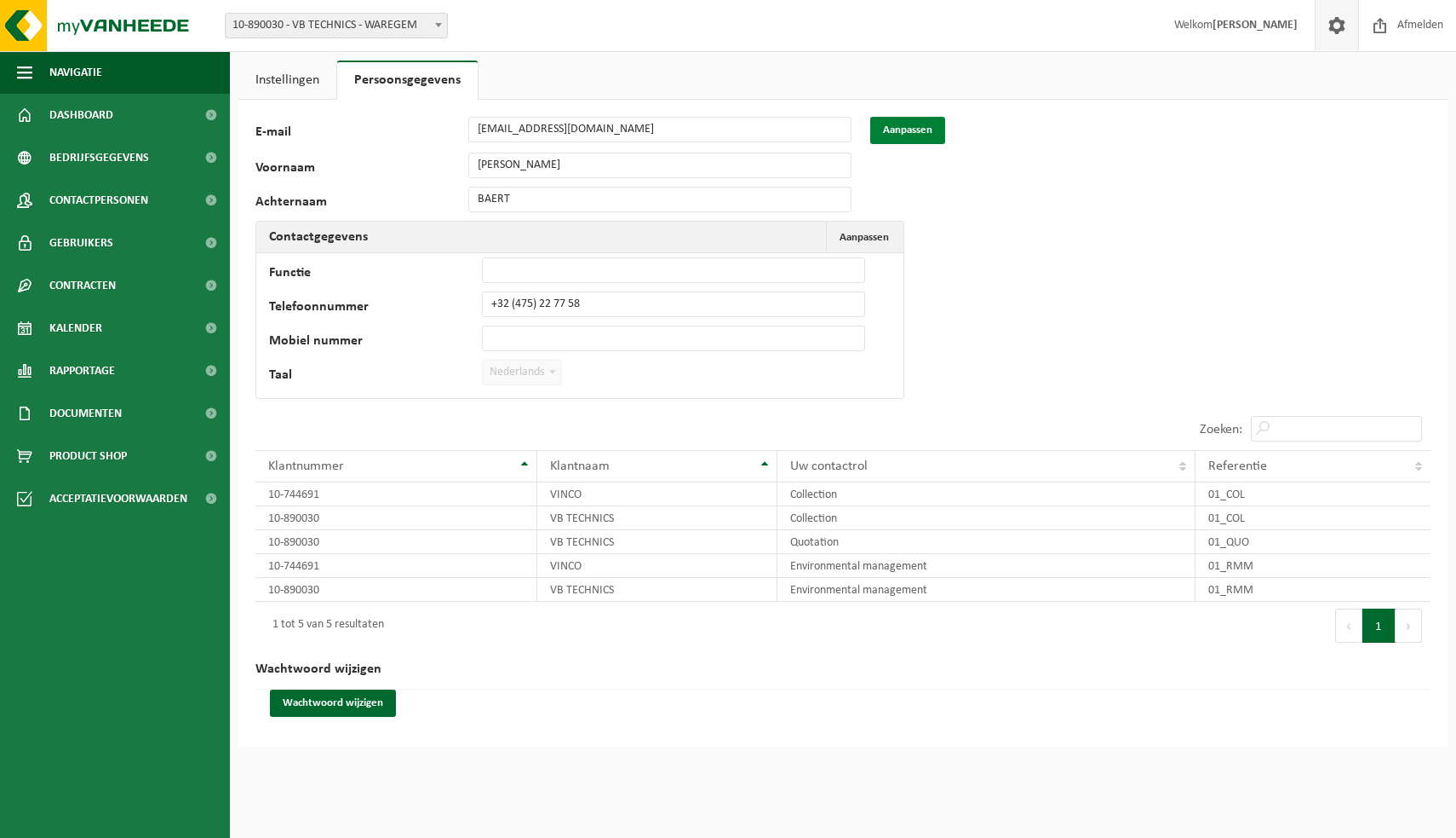
click at [917, 126] on button "Aanpassen" at bounding box center [908, 130] width 75 height 28
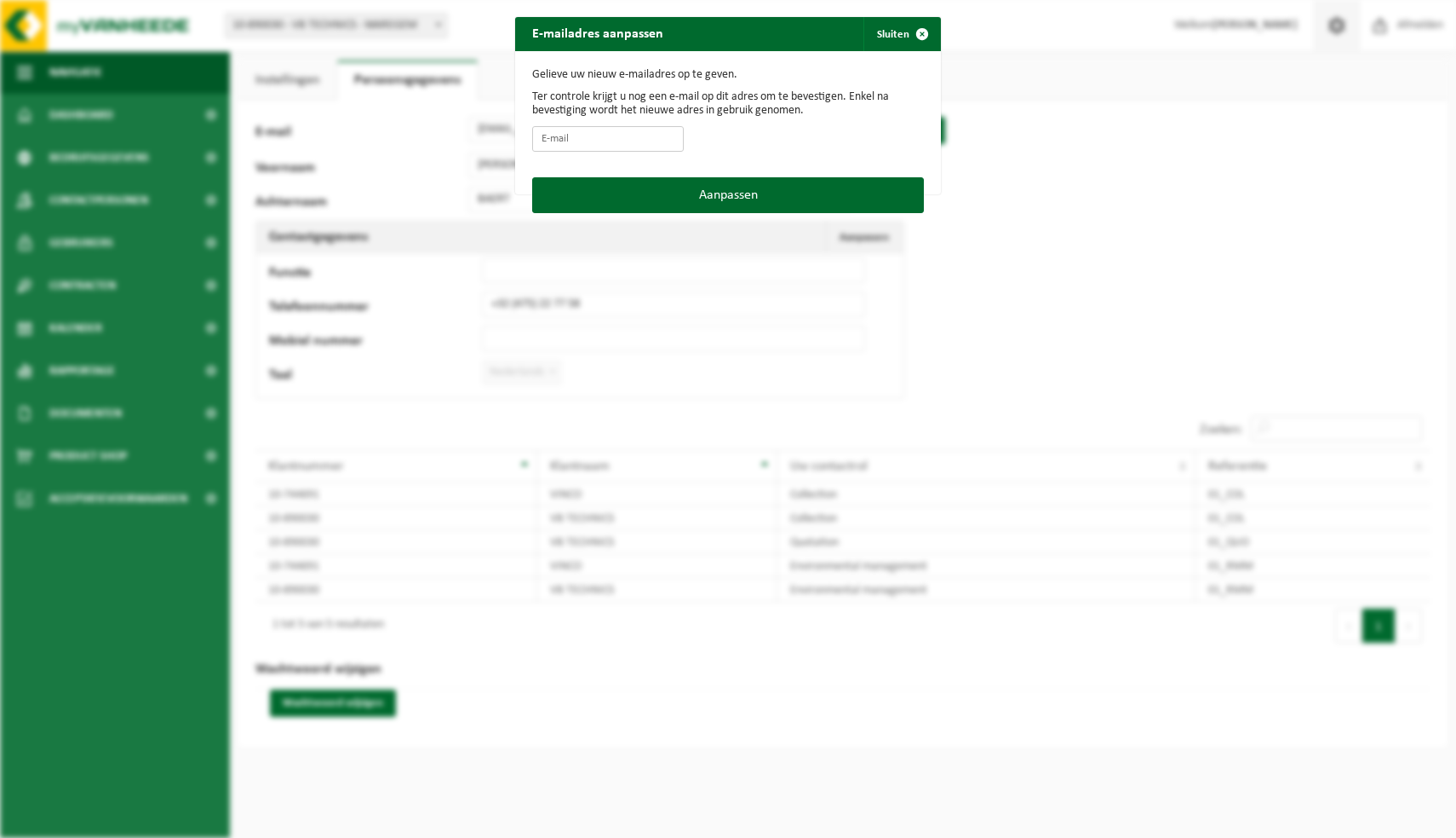
drag, startPoint x: 601, startPoint y: 135, endPoint x: 648, endPoint y: 142, distance: 47.5
click at [601, 135] on input "E-mail" at bounding box center [608, 138] width 152 height 26
type input "vincent@vbtechnics.com"
drag, startPoint x: 761, startPoint y: 199, endPoint x: 841, endPoint y: 216, distance: 81.8
click at [761, 199] on button "Aanpassen" at bounding box center [728, 195] width 392 height 36
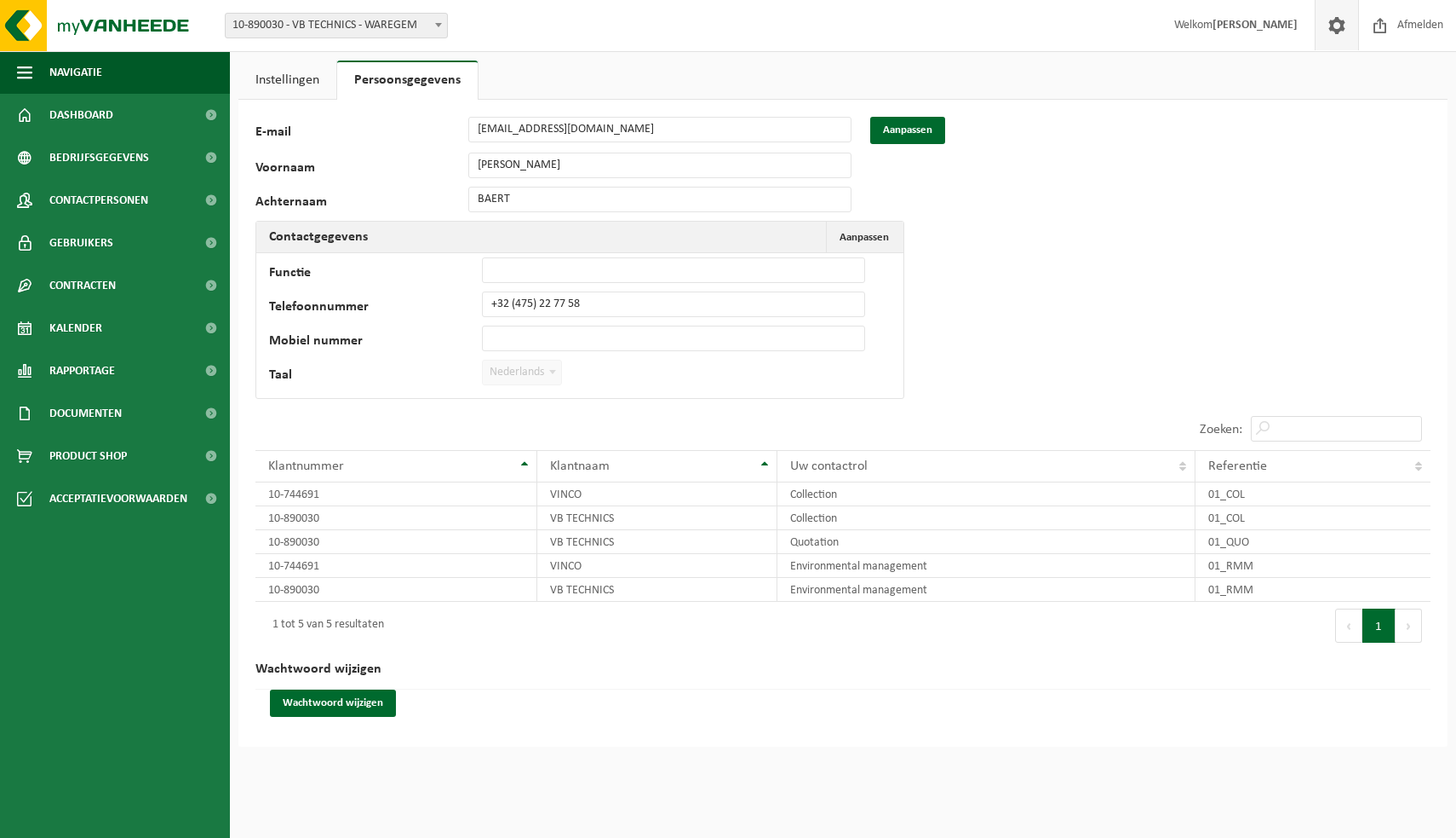
drag, startPoint x: 300, startPoint y: 76, endPoint x: 286, endPoint y: 77, distance: 14.0
click at [288, 77] on link "Instellingen" at bounding box center [287, 80] width 98 height 39
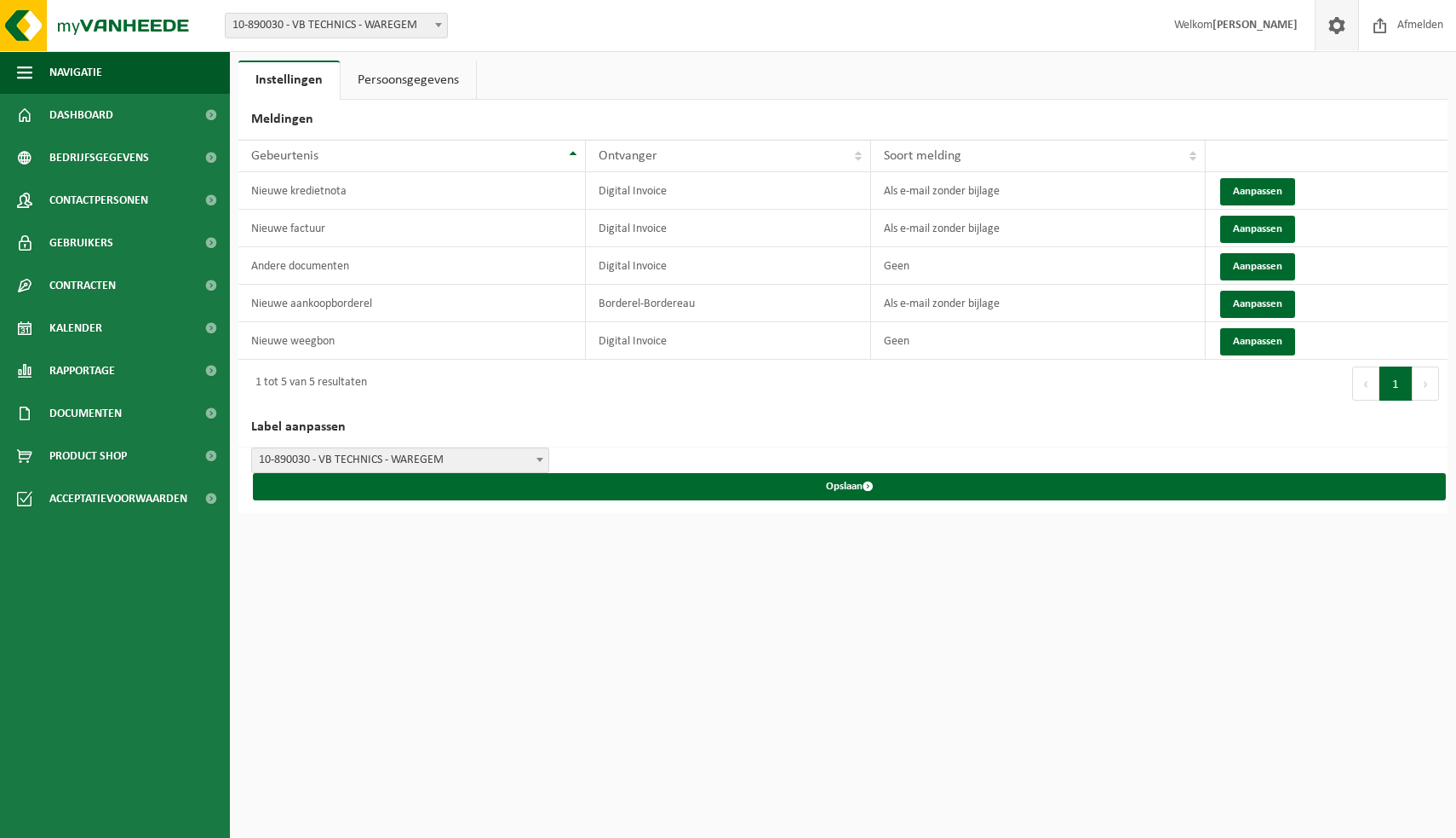
click at [377, 78] on link "Persoonsgegevens" at bounding box center [408, 80] width 136 height 39
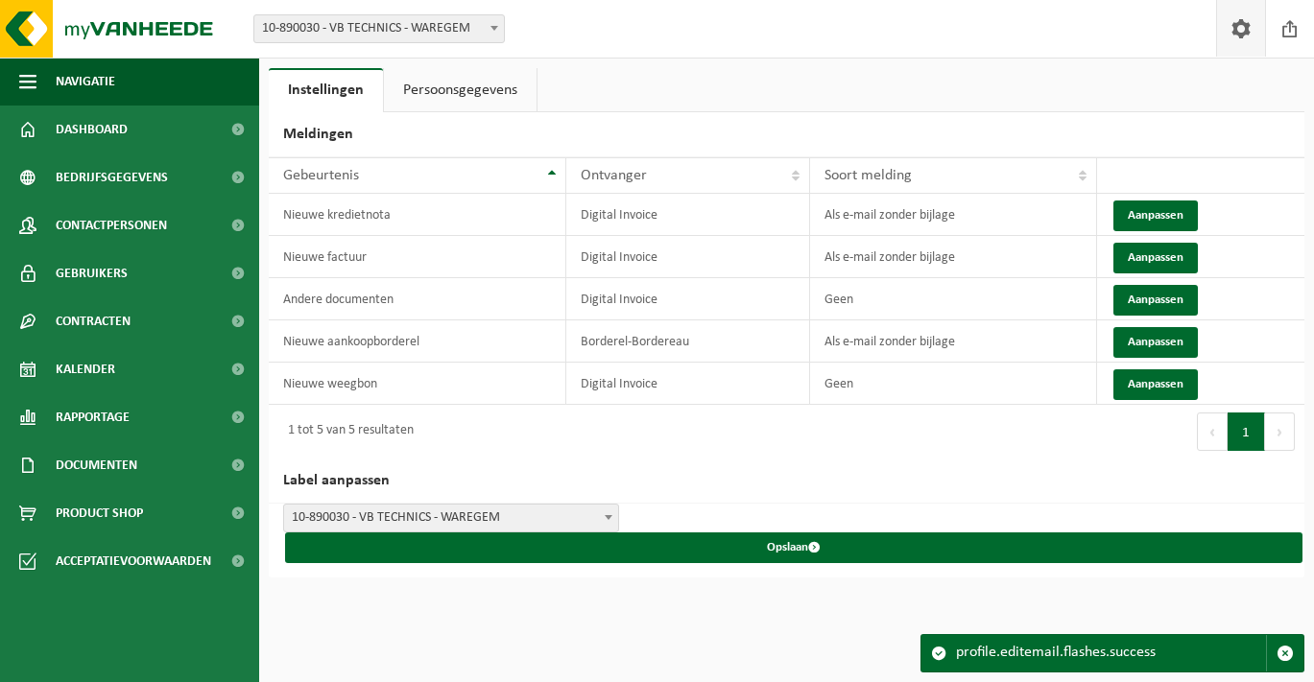
click at [449, 93] on link "Persoonsgegevens" at bounding box center [460, 90] width 153 height 44
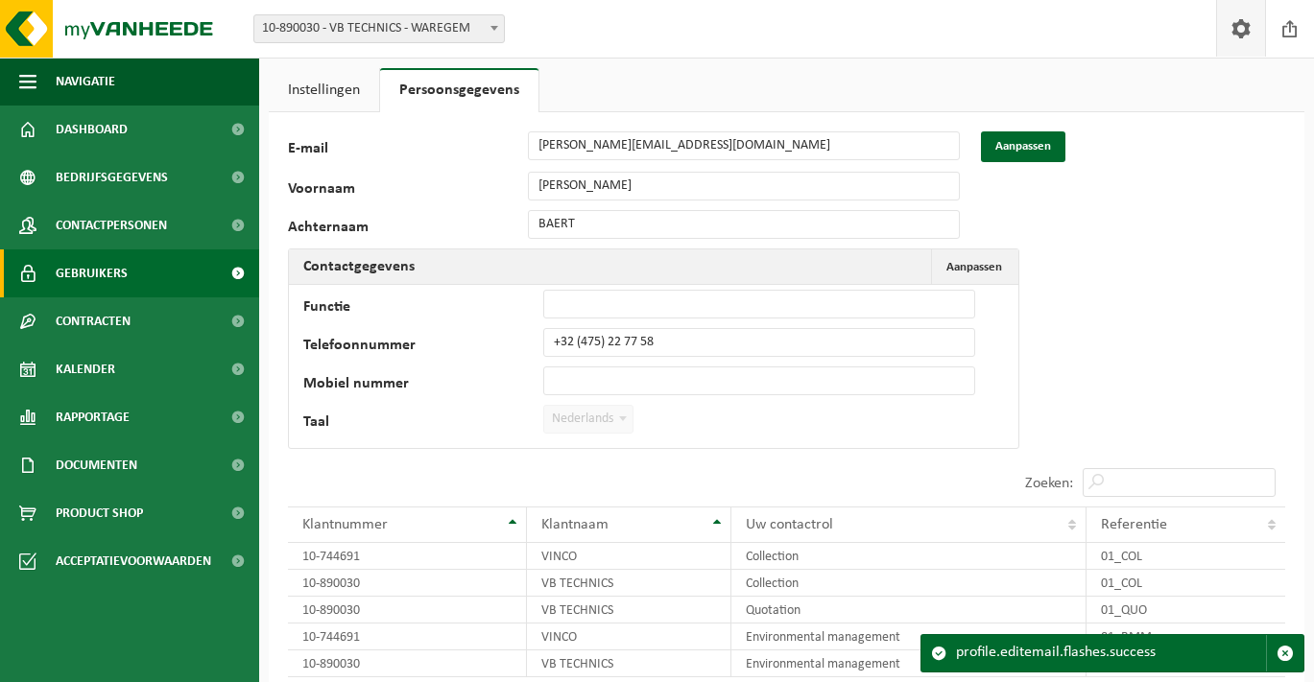
click at [106, 277] on span "Gebruikers" at bounding box center [92, 274] width 72 height 48
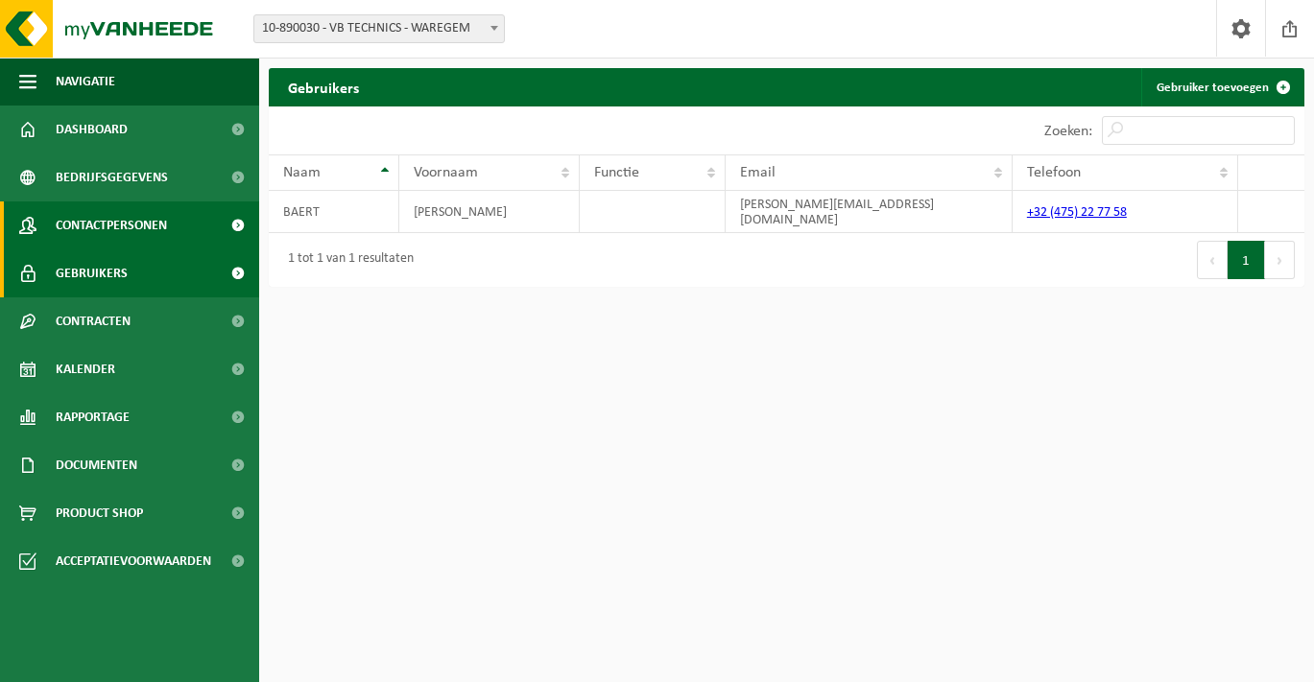
click at [115, 227] on span "Contactpersonen" at bounding box center [111, 226] width 111 height 48
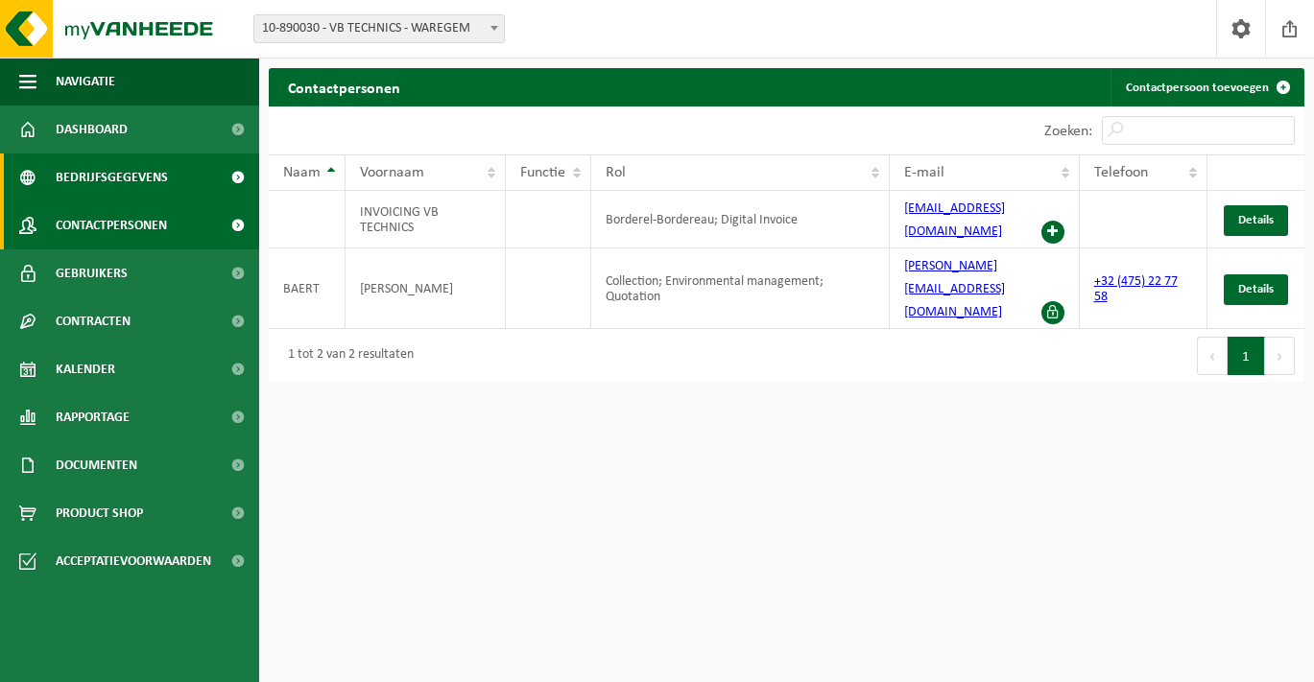
click at [116, 179] on span "Bedrijfsgegevens" at bounding box center [112, 178] width 112 height 48
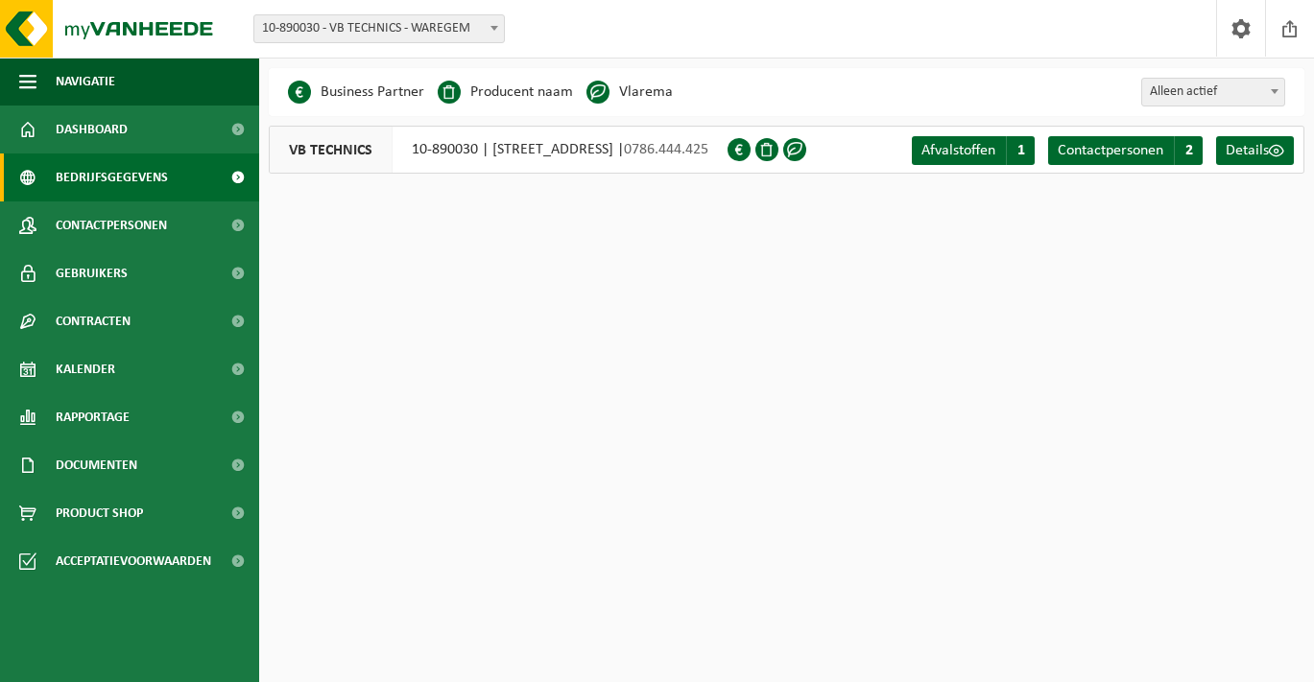
click at [592, 91] on span at bounding box center [597, 92] width 23 height 23
click at [600, 91] on span at bounding box center [597, 92] width 23 height 23
click at [806, 147] on span at bounding box center [794, 149] width 23 height 23
click at [806, 152] on span at bounding box center [794, 149] width 23 height 23
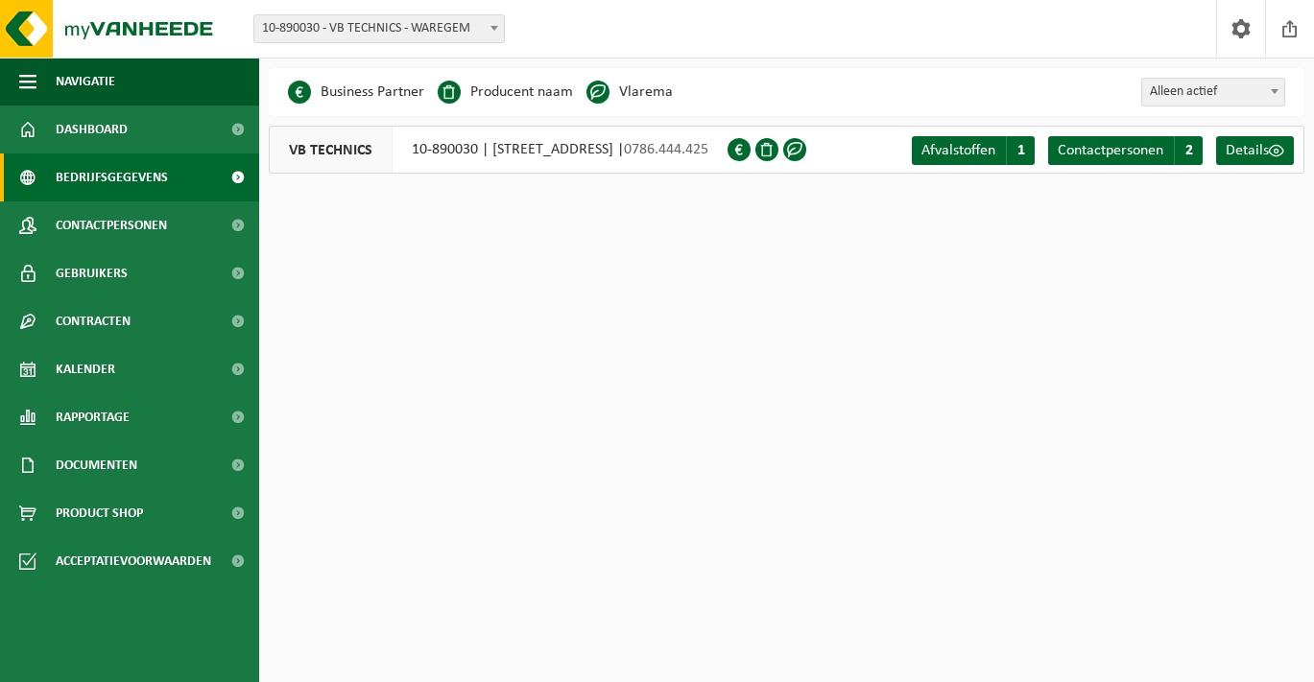
click at [806, 152] on span at bounding box center [794, 149] width 23 height 23
click at [1249, 150] on span "Details" at bounding box center [1247, 150] width 43 height 15
click at [961, 152] on span "Afvalstoffen" at bounding box center [959, 150] width 74 height 15
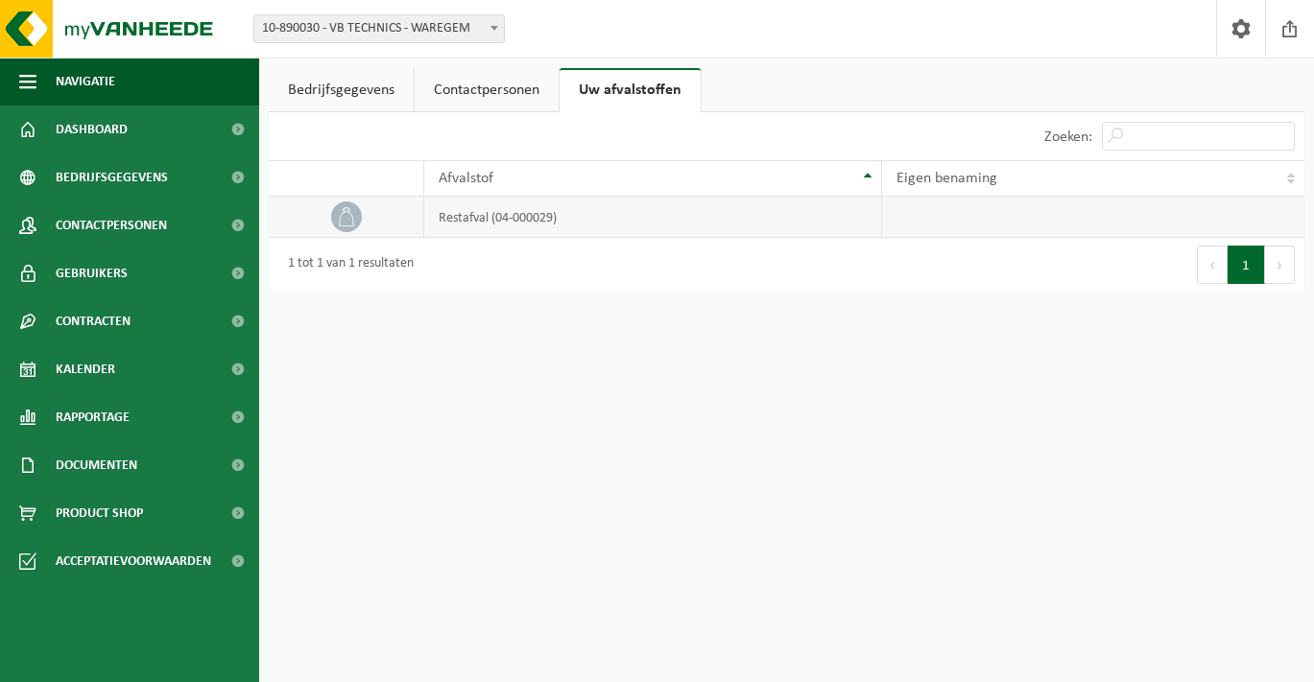
click at [464, 222] on td "restafval (04-000029)" at bounding box center [652, 217] width 457 height 41
click at [105, 28] on img at bounding box center [115, 29] width 230 height 58
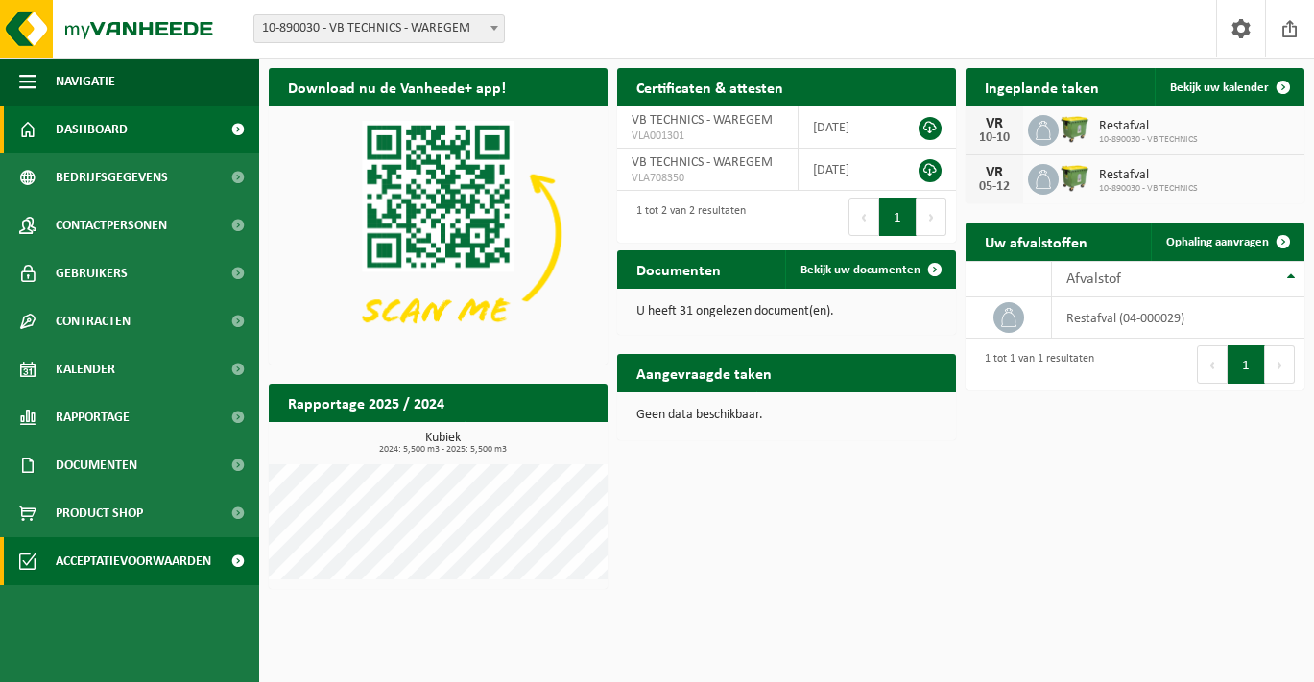
click at [203, 565] on span "Acceptatievoorwaarden" at bounding box center [134, 562] width 156 height 48
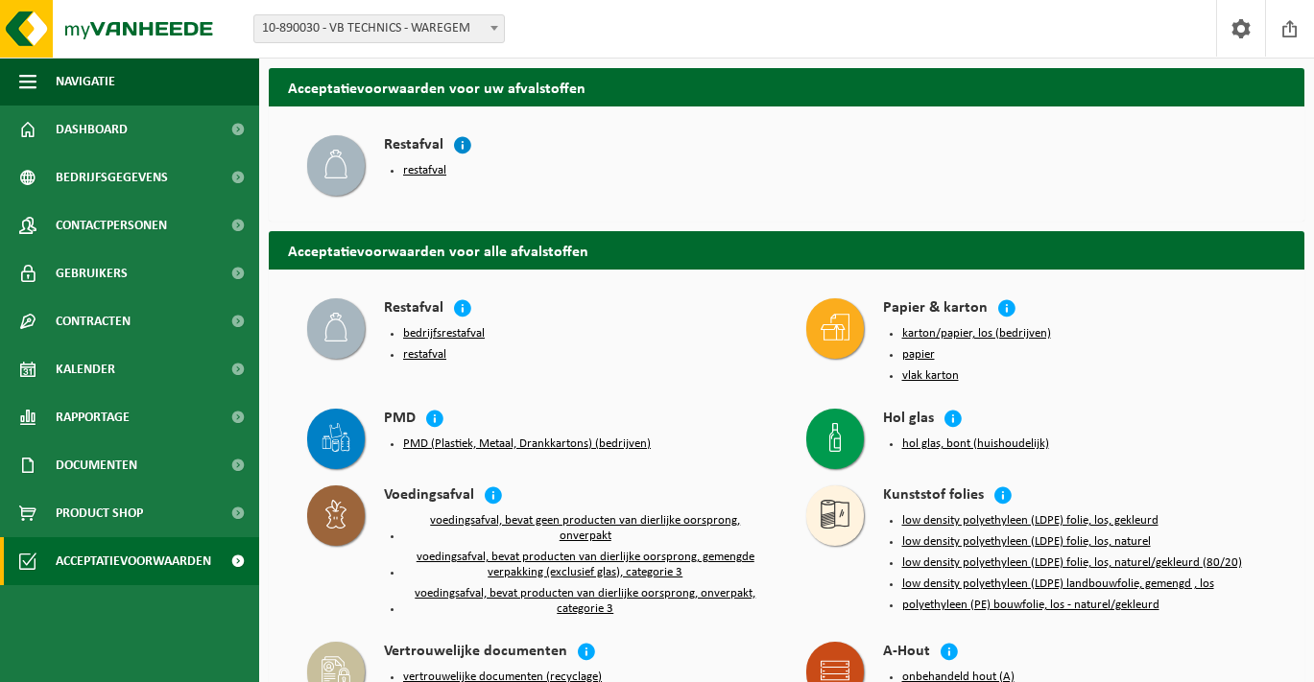
click at [464, 148] on icon at bounding box center [462, 144] width 19 height 19
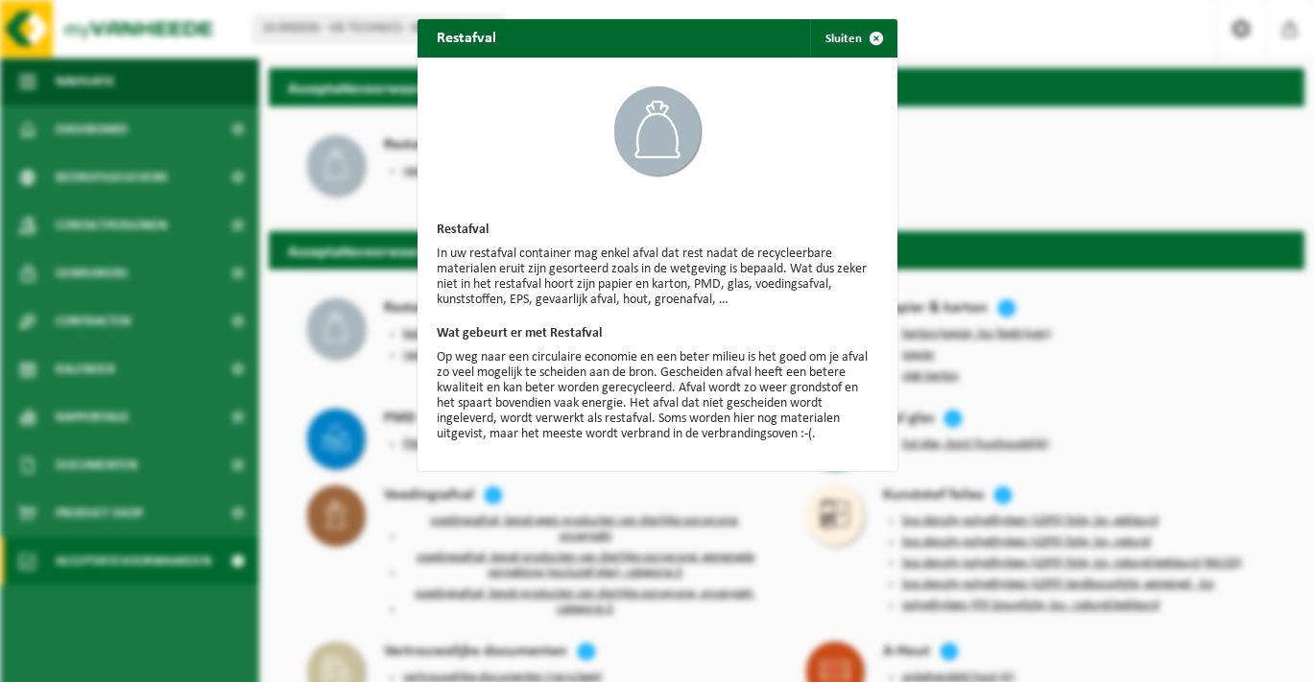
click at [880, 37] on span "button" at bounding box center [876, 38] width 38 height 38
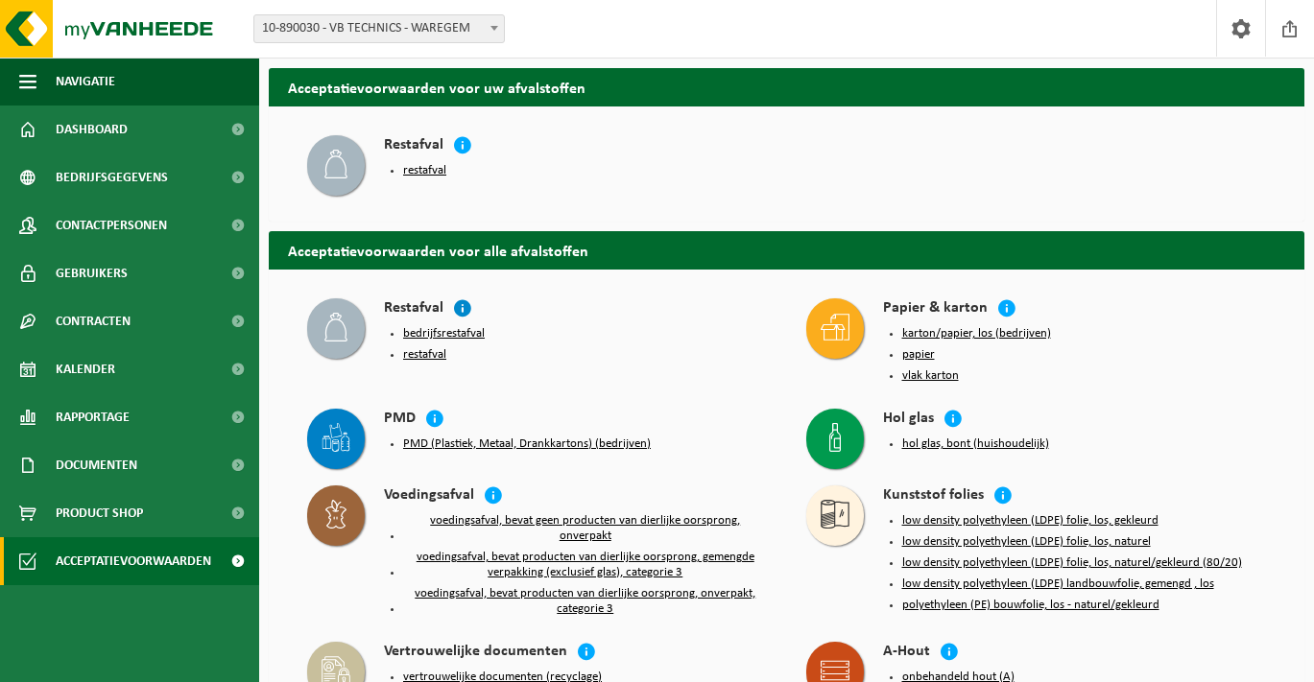
click at [460, 306] on icon at bounding box center [462, 308] width 19 height 19
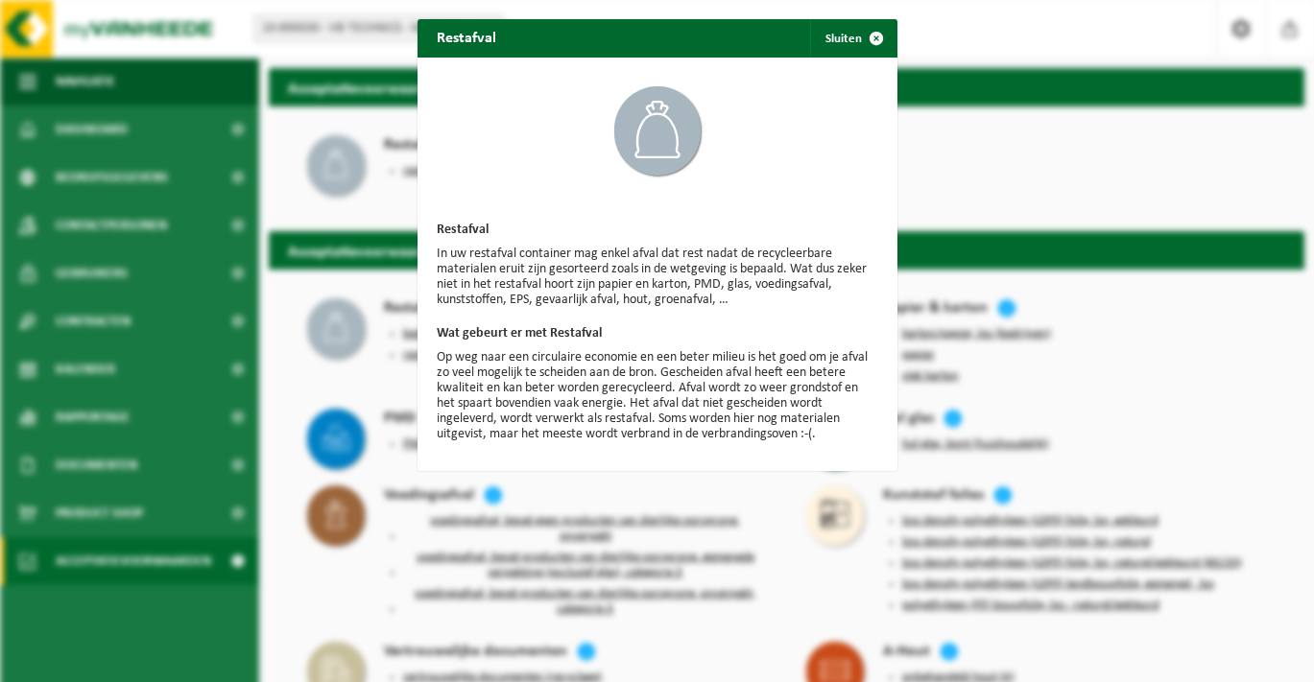
click at [875, 36] on span "button" at bounding box center [876, 38] width 38 height 38
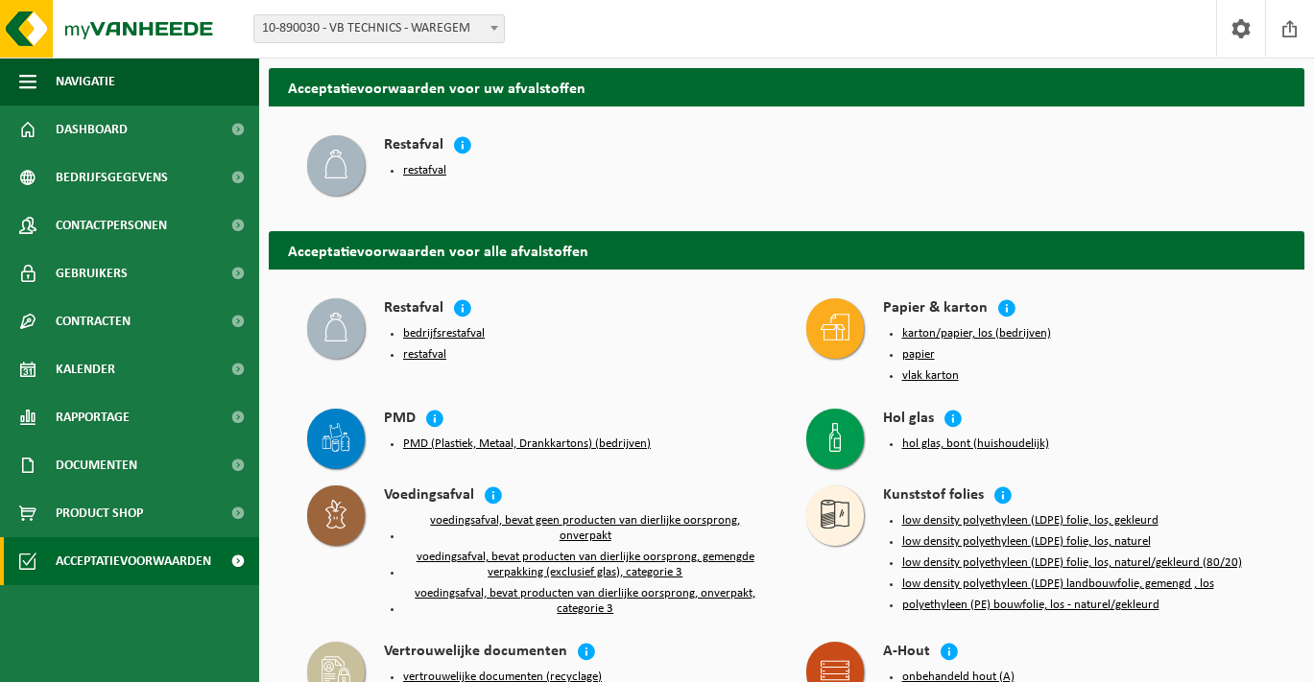
click at [427, 168] on button "restafval" at bounding box center [424, 170] width 43 height 15
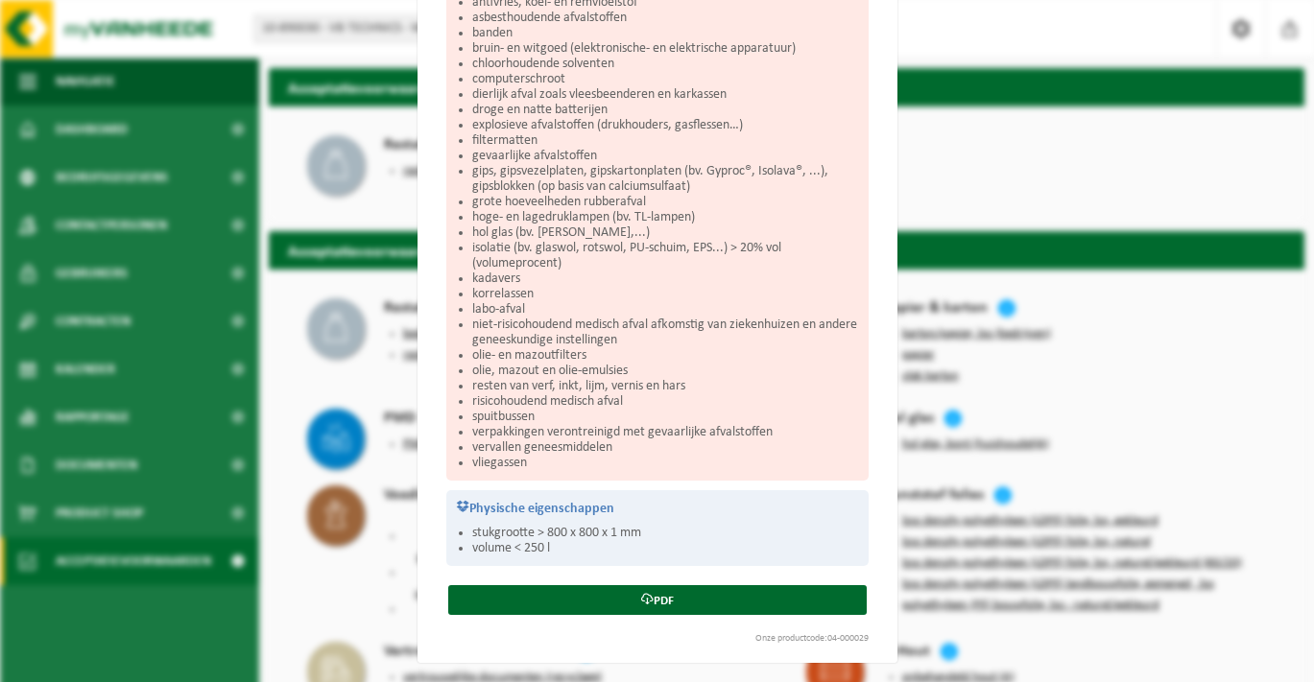
scroll to position [503, 0]
click at [657, 603] on link "PDF" at bounding box center [657, 601] width 419 height 30
